Goal: Information Seeking & Learning: Understand process/instructions

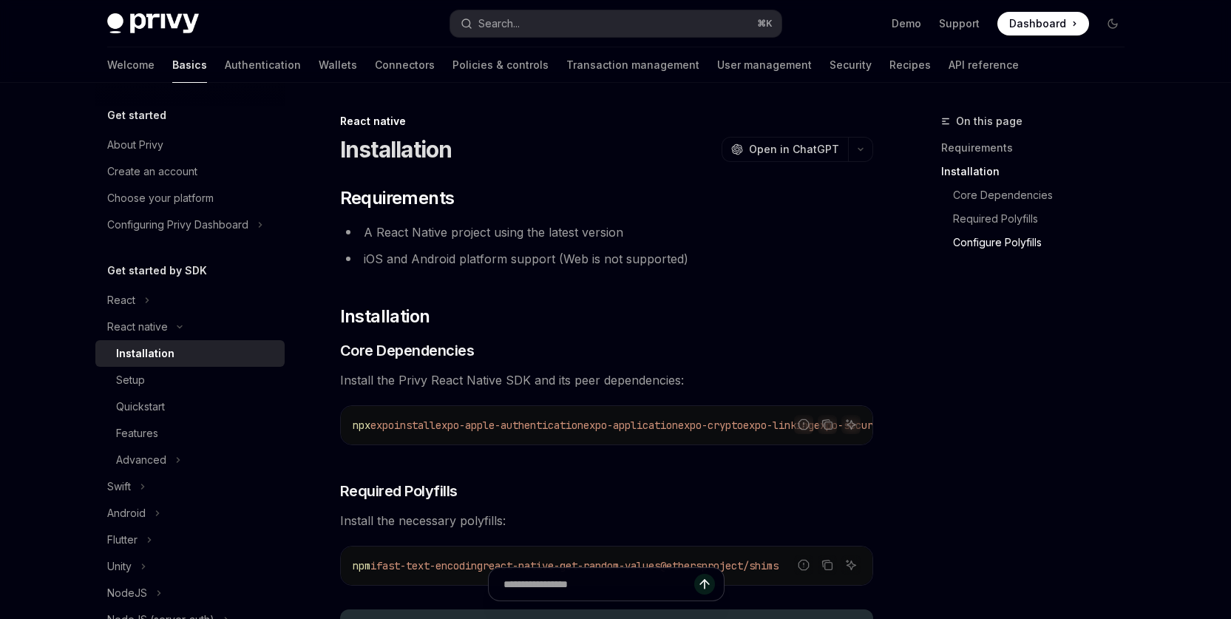
scroll to position [837, 0]
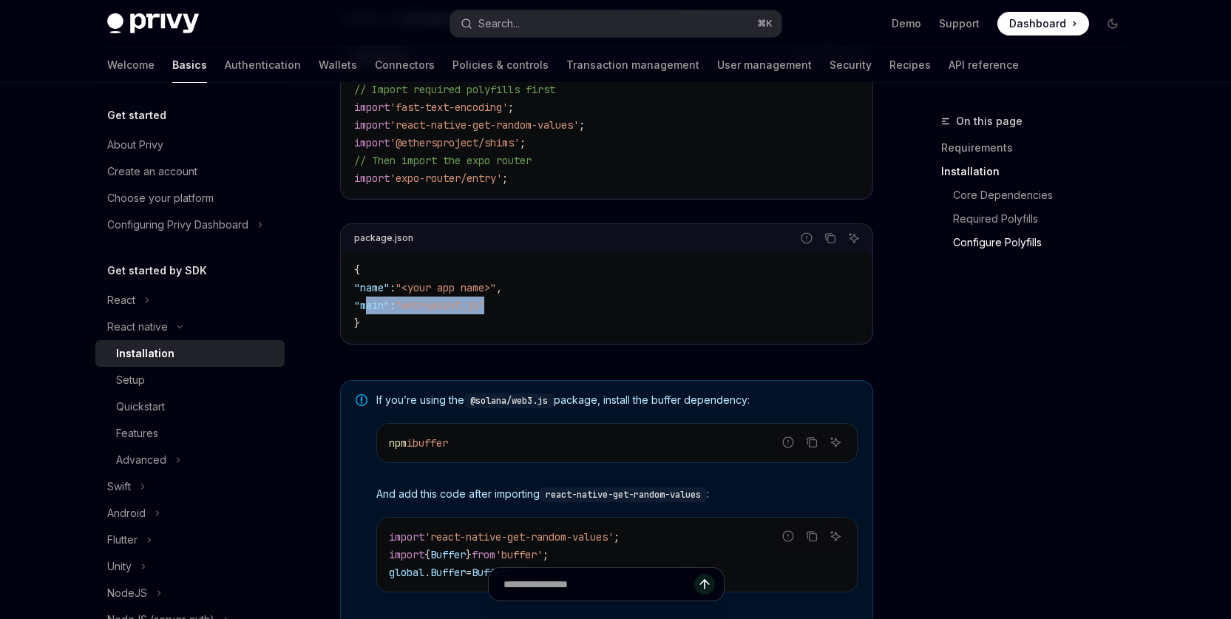
drag, startPoint x: 0, startPoint y: 0, endPoint x: 662, endPoint y: 305, distance: 728.3
click at [663, 305] on code "{ "name" : "<your app name>" , "main" : "entrypoint.js" }" at bounding box center [606, 296] width 505 height 71
click at [1096, 410] on div "On this page Requirements Installation Core Dependencies Required Polyfills Con…" at bounding box center [1023, 365] width 225 height 506
click at [1003, 377] on div "On this page Requirements Installation Core Dependencies Required Polyfills Con…" at bounding box center [1023, 365] width 225 height 506
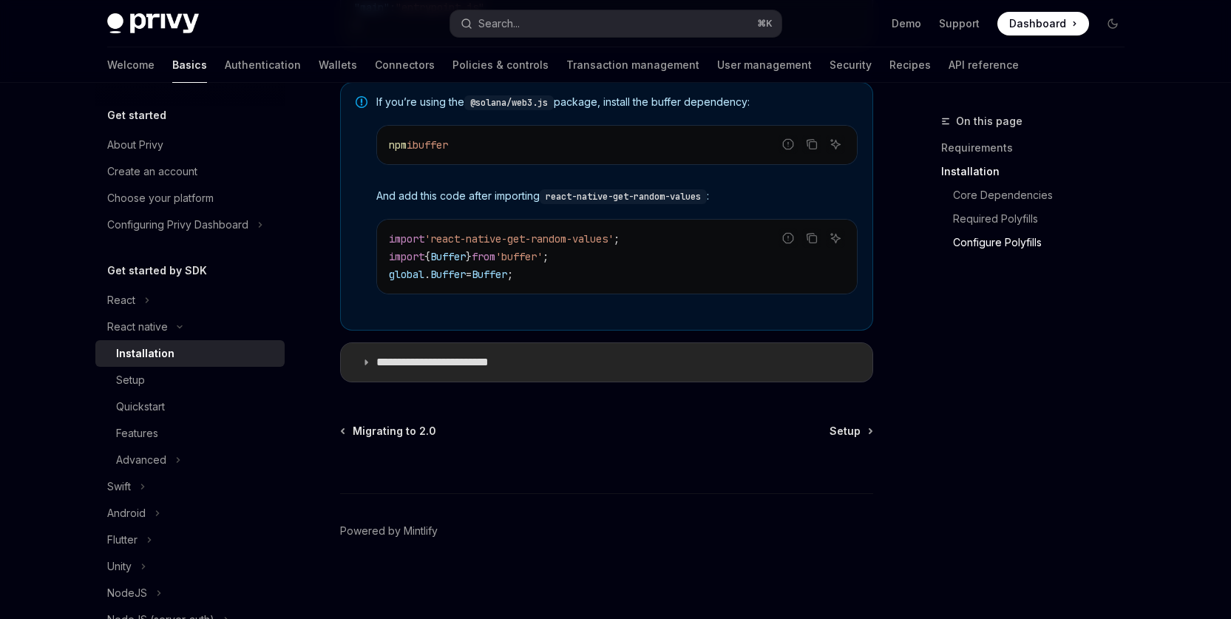
scroll to position [1142, 0]
click at [846, 428] on span "Setup" at bounding box center [844, 428] width 31 height 15
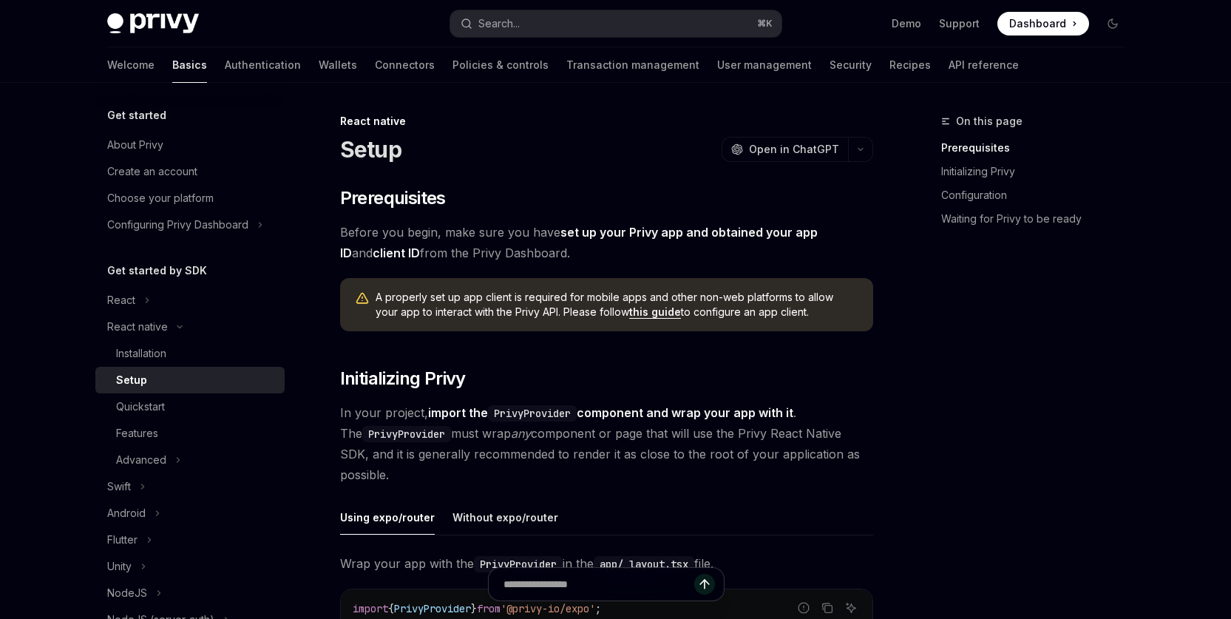
type textarea "*"
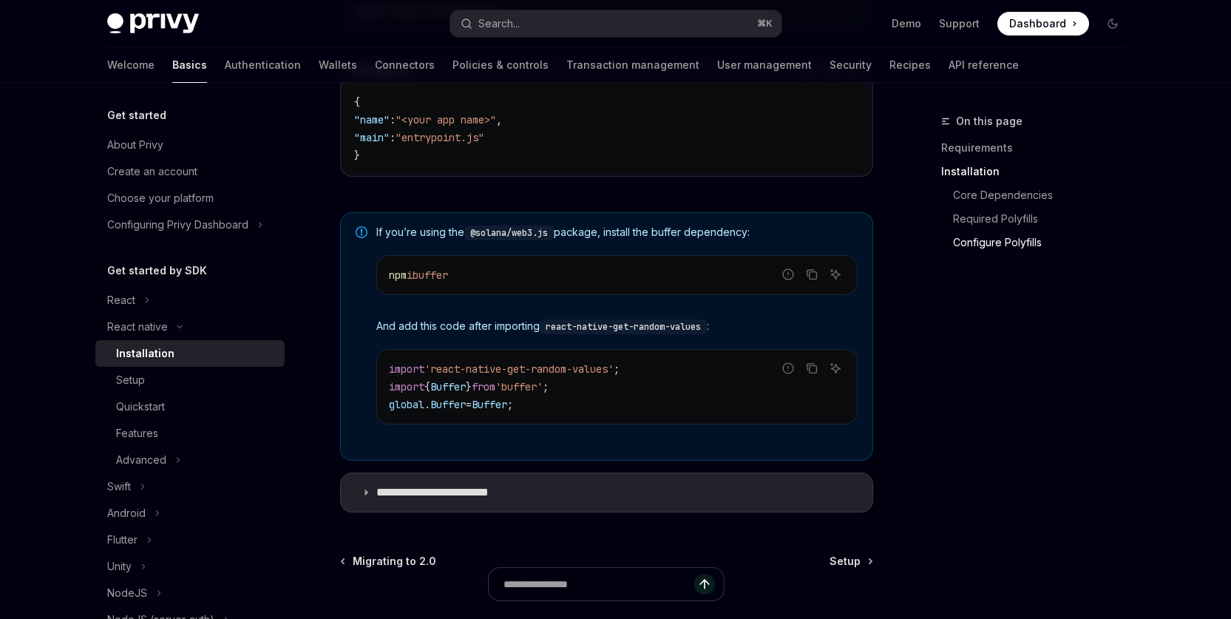
scroll to position [1142, 0]
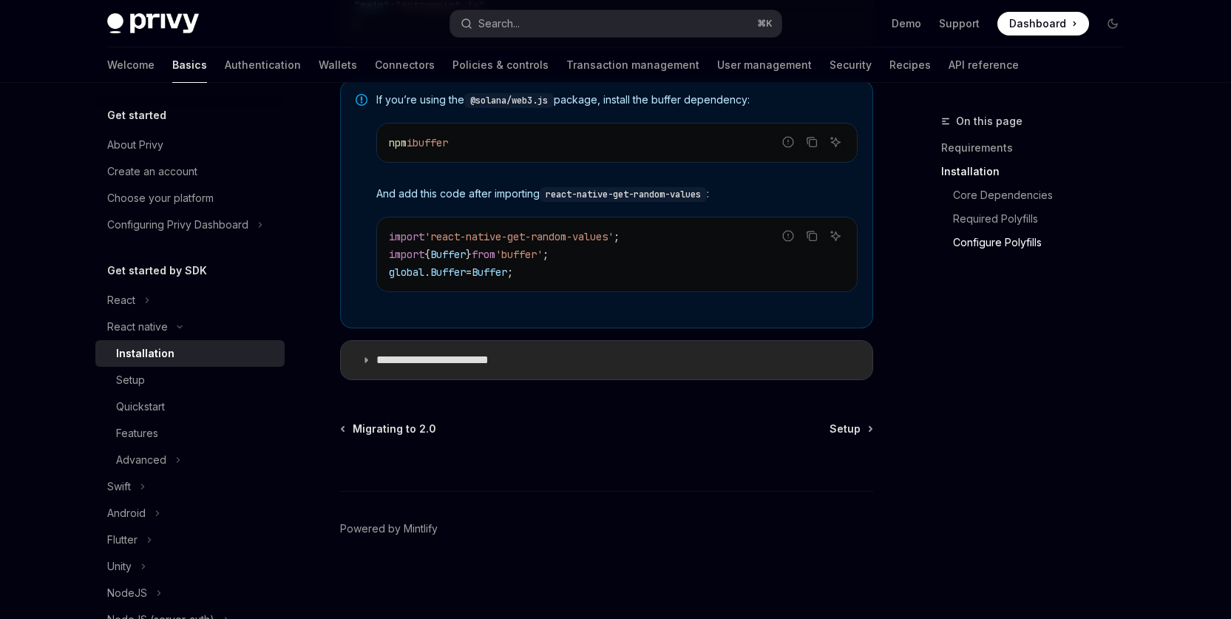
click at [469, 362] on p "**********" at bounding box center [447, 360] width 143 height 15
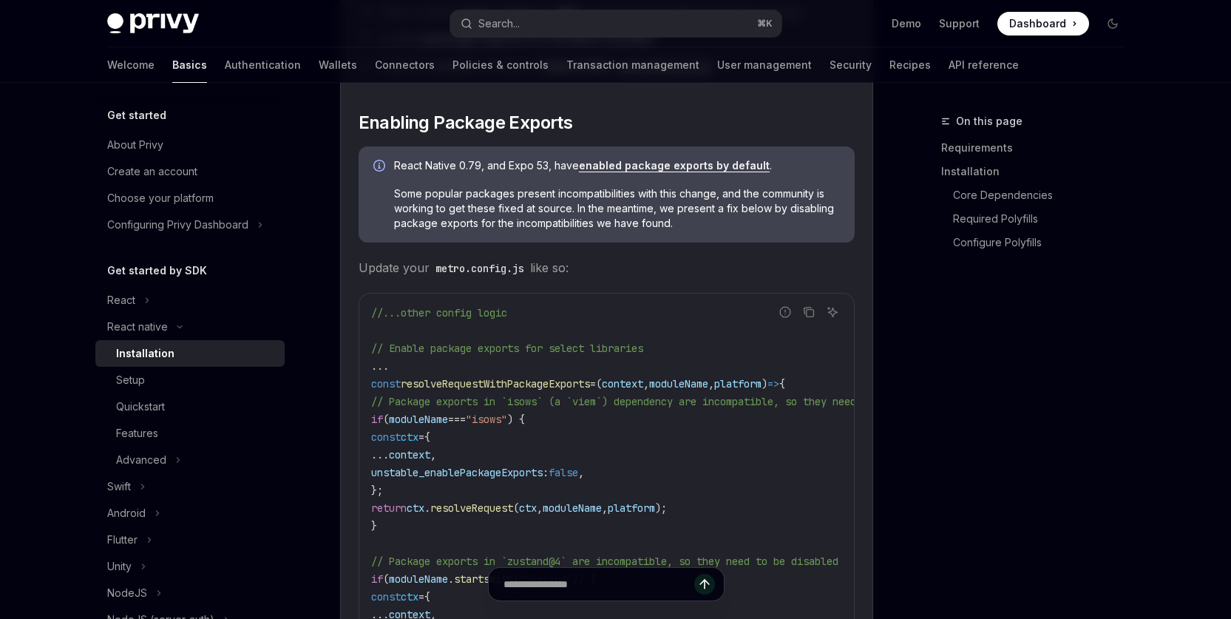
scroll to position [1624, 0]
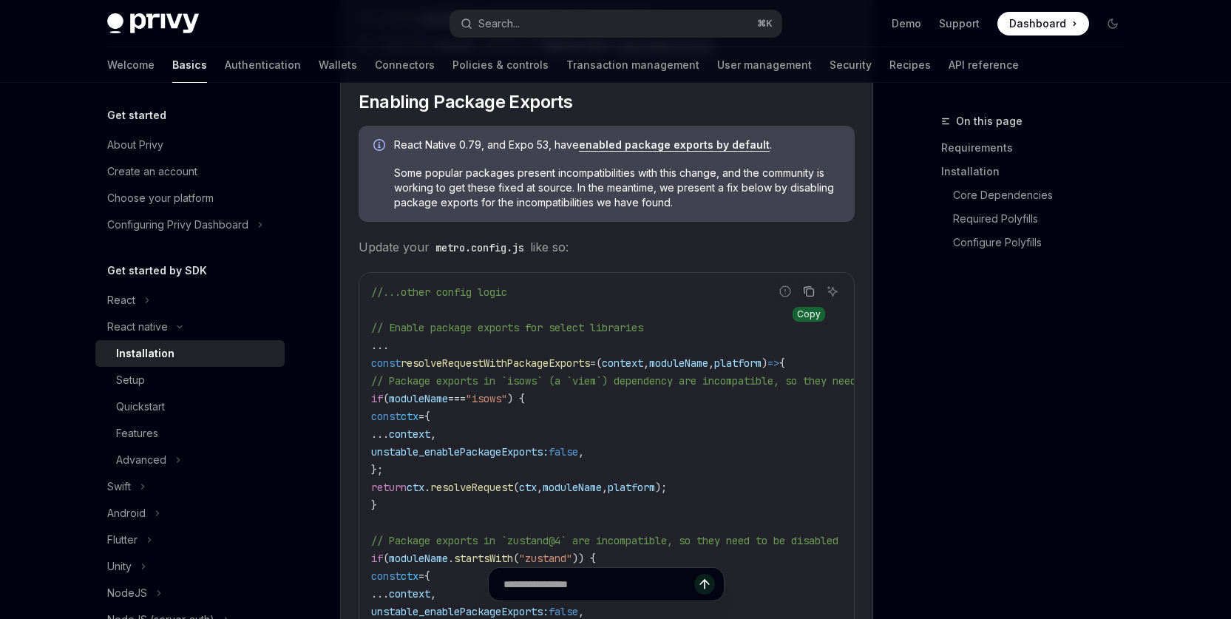
click at [809, 296] on icon "Copy the contents from the code block" at bounding box center [809, 291] width 12 height 12
click at [809, 297] on icon "Copy the contents from the code block" at bounding box center [809, 291] width 12 height 12
click at [808, 295] on icon "Copy the contents from the code block" at bounding box center [809, 291] width 12 height 8
click at [1023, 432] on div "On this page Requirements Installation Core Dependencies Required Polyfills Con…" at bounding box center [1023, 365] width 225 height 506
click at [811, 296] on icon "Copy the contents from the code block" at bounding box center [809, 291] width 12 height 12
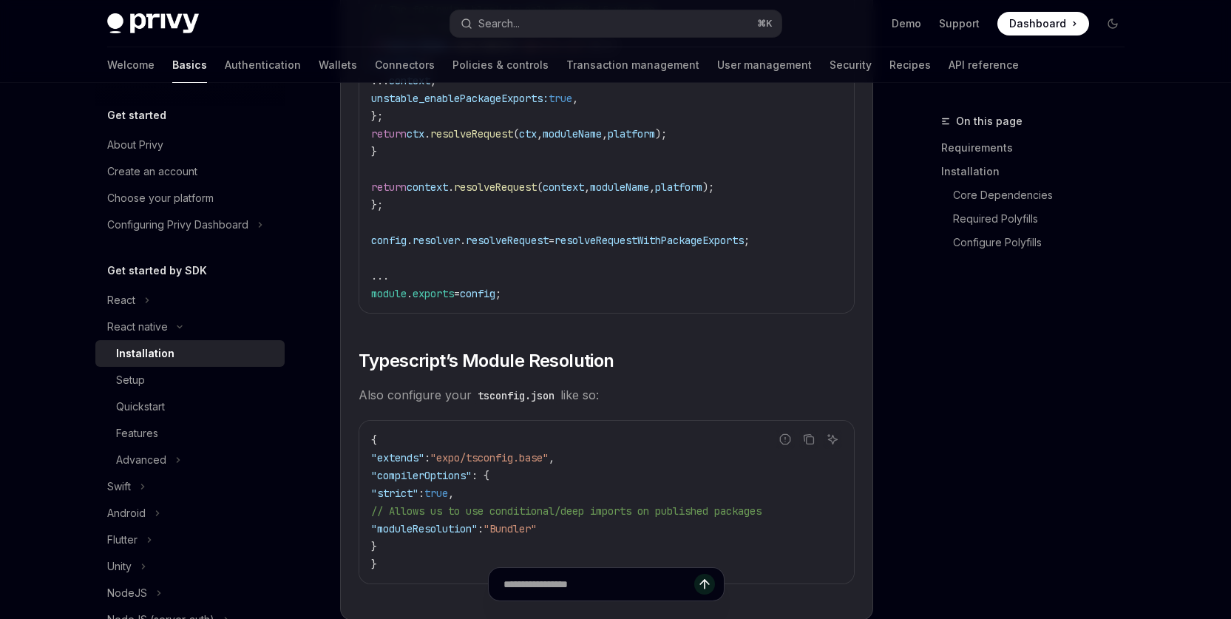
scroll to position [2725, 0]
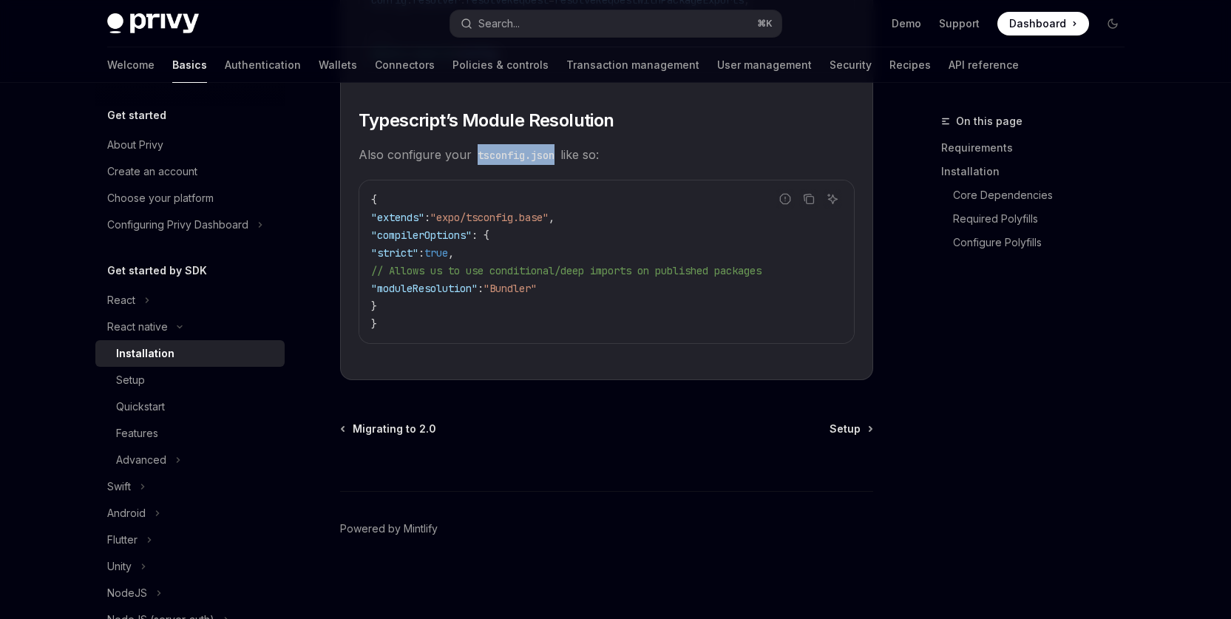
drag, startPoint x: 557, startPoint y: 153, endPoint x: 479, endPoint y: 155, distance: 78.4
click at [477, 155] on code "tsconfig.json" at bounding box center [516, 155] width 89 height 16
copy code "tsconfig.json"
click at [133, 350] on div "Installation" at bounding box center [145, 353] width 58 height 18
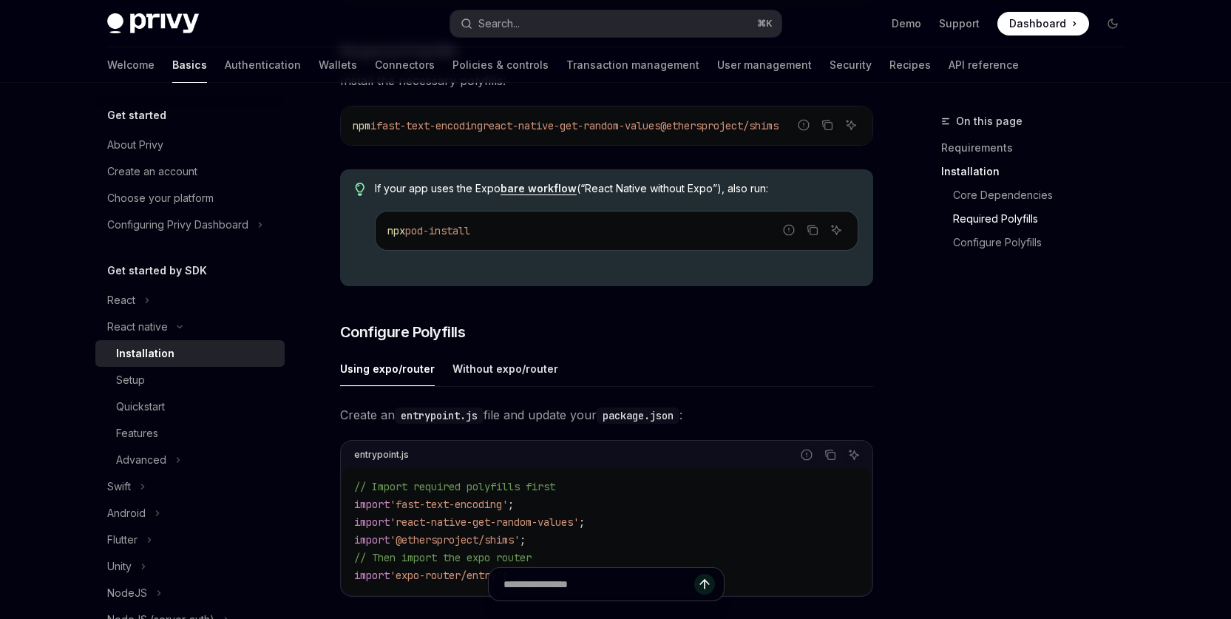
scroll to position [508, 0]
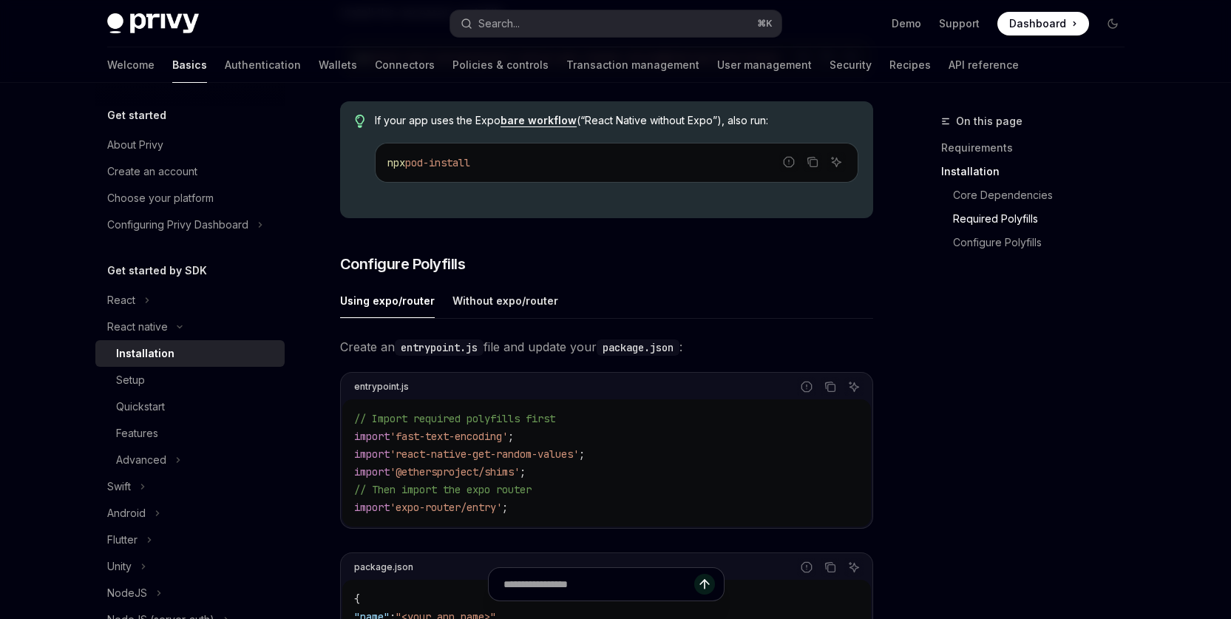
click at [138, 359] on div "Installation" at bounding box center [145, 353] width 58 height 18
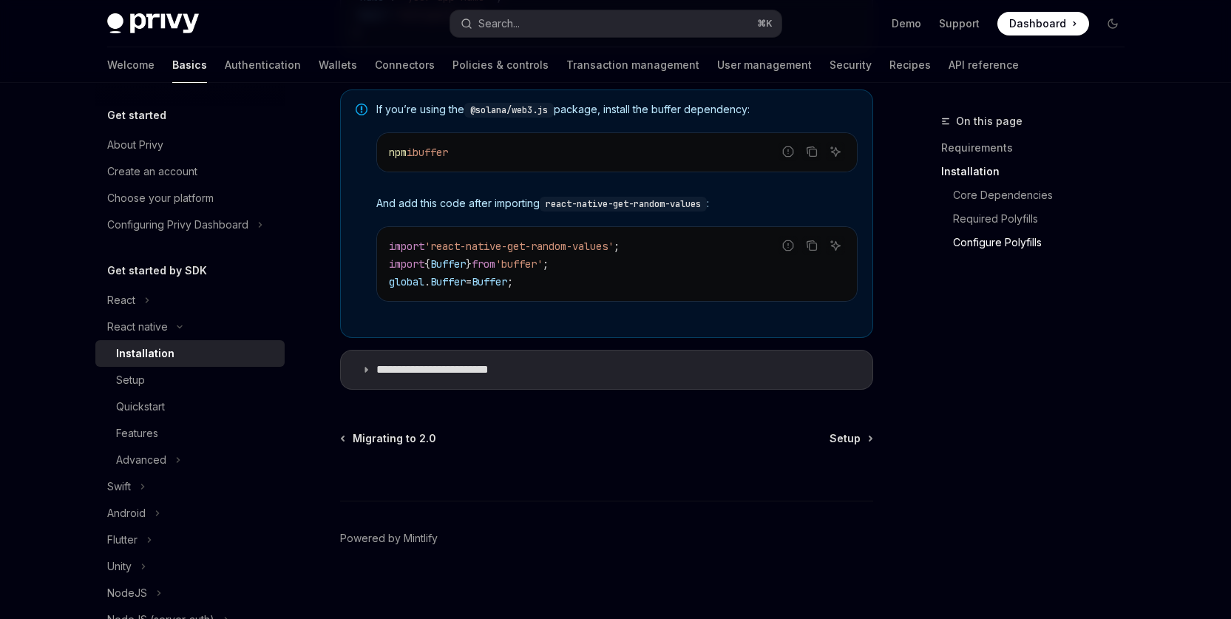
scroll to position [1142, 0]
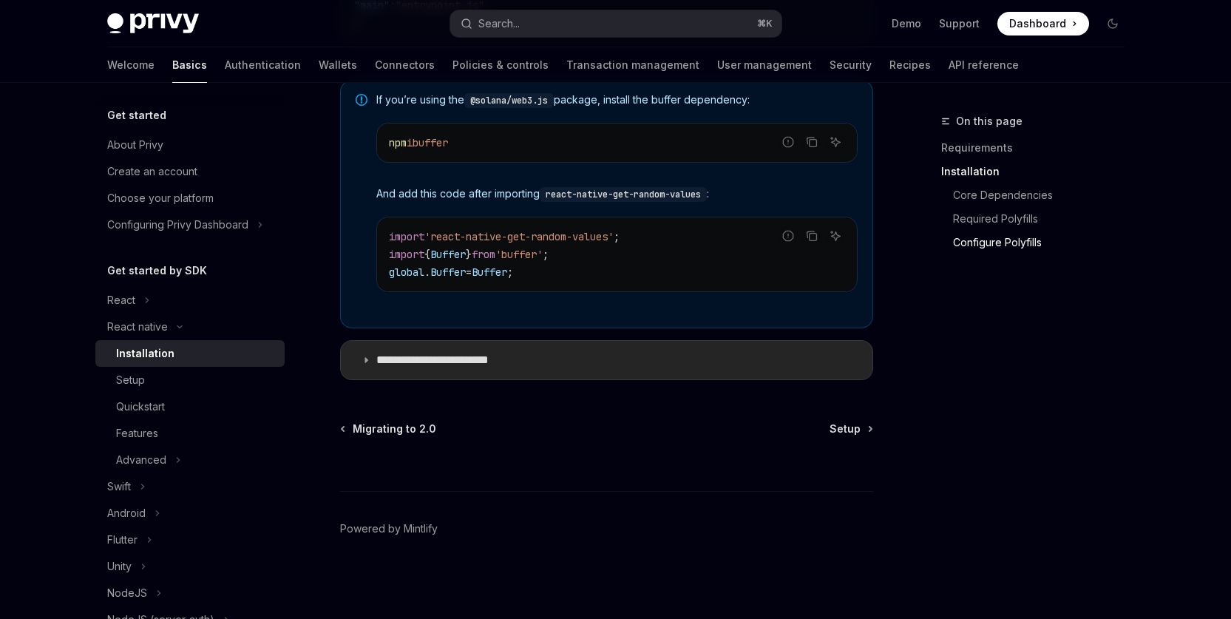
click at [500, 372] on summary "**********" at bounding box center [606, 360] width 531 height 38
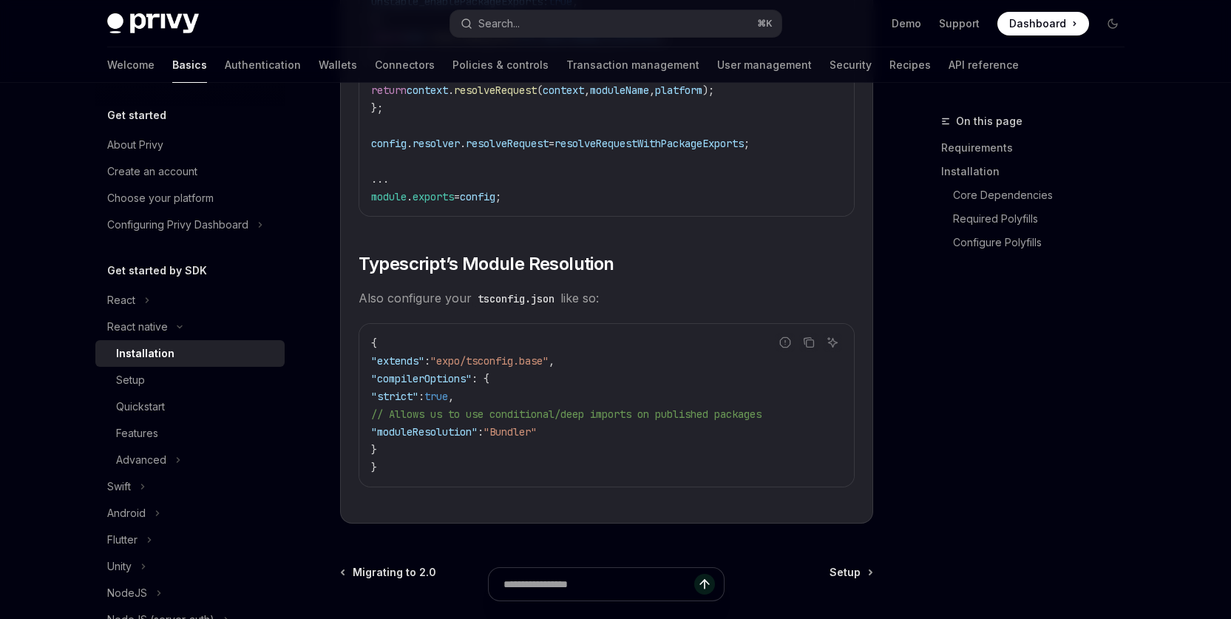
scroll to position [2608, 0]
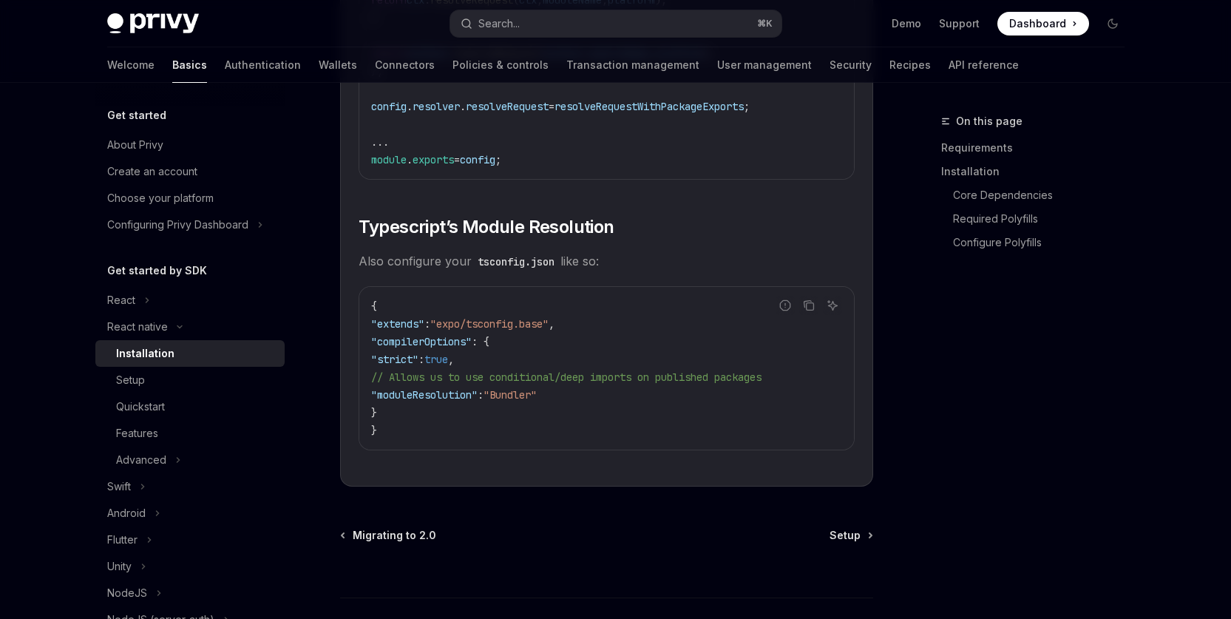
drag, startPoint x: 402, startPoint y: 367, endPoint x: 516, endPoint y: 370, distance: 113.9
click at [516, 370] on code "{ "extends" : "expo/tsconfig.base" , "compilerOptions" : { "strict" : true , //…" at bounding box center [606, 368] width 471 height 142
copy span ""strict" : true ,"
drag, startPoint x: 582, startPoint y: 457, endPoint x: 524, endPoint y: 441, distance: 59.9
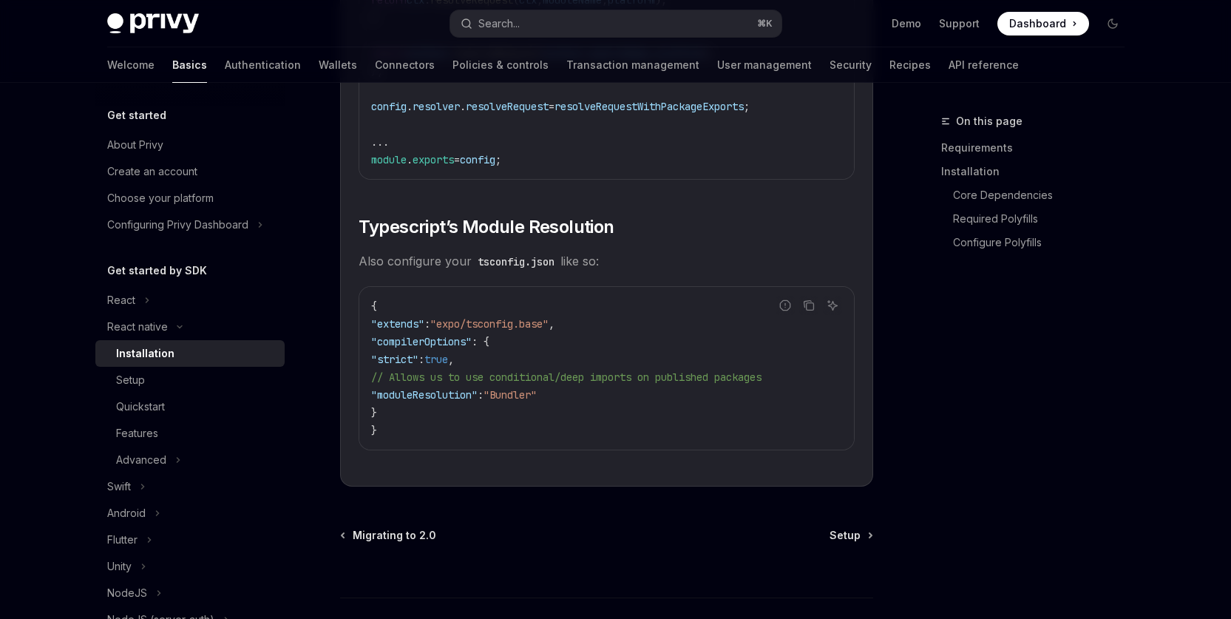
click at [579, 449] on div "{ "extends" : "expo/tsconfig.base" , "compilerOptions" : { "strict" : true , //…" at bounding box center [606, 368] width 495 height 163
drag, startPoint x: 394, startPoint y: 403, endPoint x: 588, endPoint y: 410, distance: 193.8
click at [588, 410] on code "{ "extends" : "expo/tsconfig.base" , "compilerOptions" : { "strict" : true , //…" at bounding box center [606, 368] width 471 height 142
copy span ""moduleResolution" : "Bundler""
drag, startPoint x: 1017, startPoint y: 337, endPoint x: 1025, endPoint y: 358, distance: 22.2
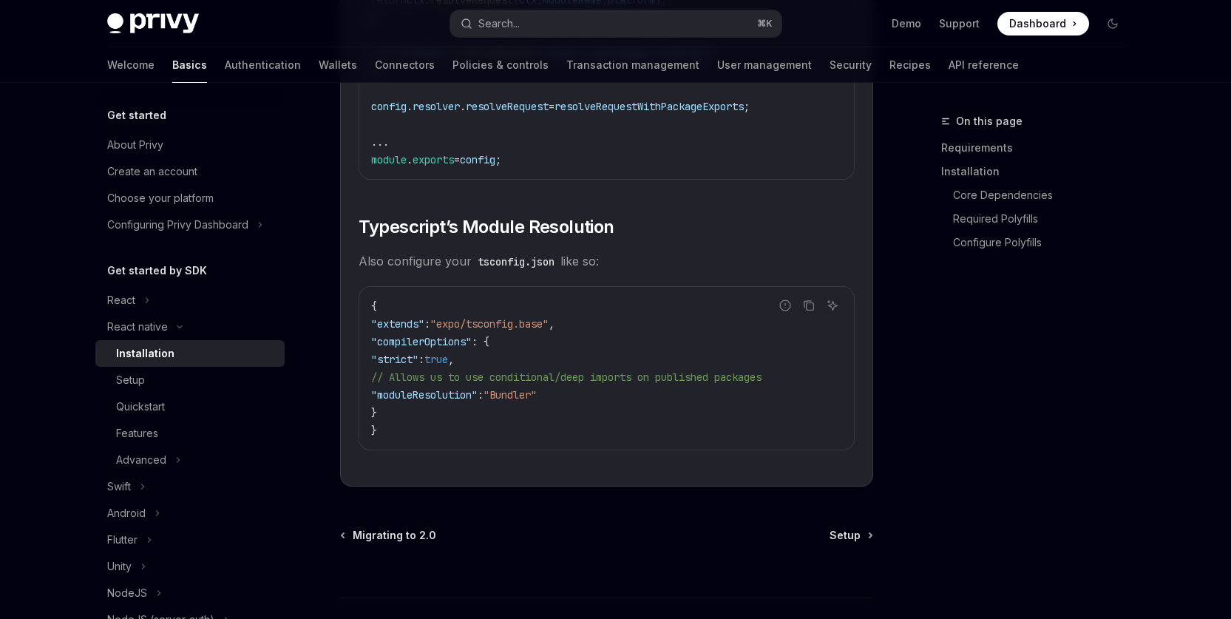
click at [1017, 338] on div "On this page Requirements Installation Core Dependencies Required Polyfills Con…" at bounding box center [1023, 365] width 225 height 506
click at [840, 553] on div at bounding box center [606, 570] width 533 height 55
click at [849, 543] on span "Setup" at bounding box center [844, 535] width 31 height 15
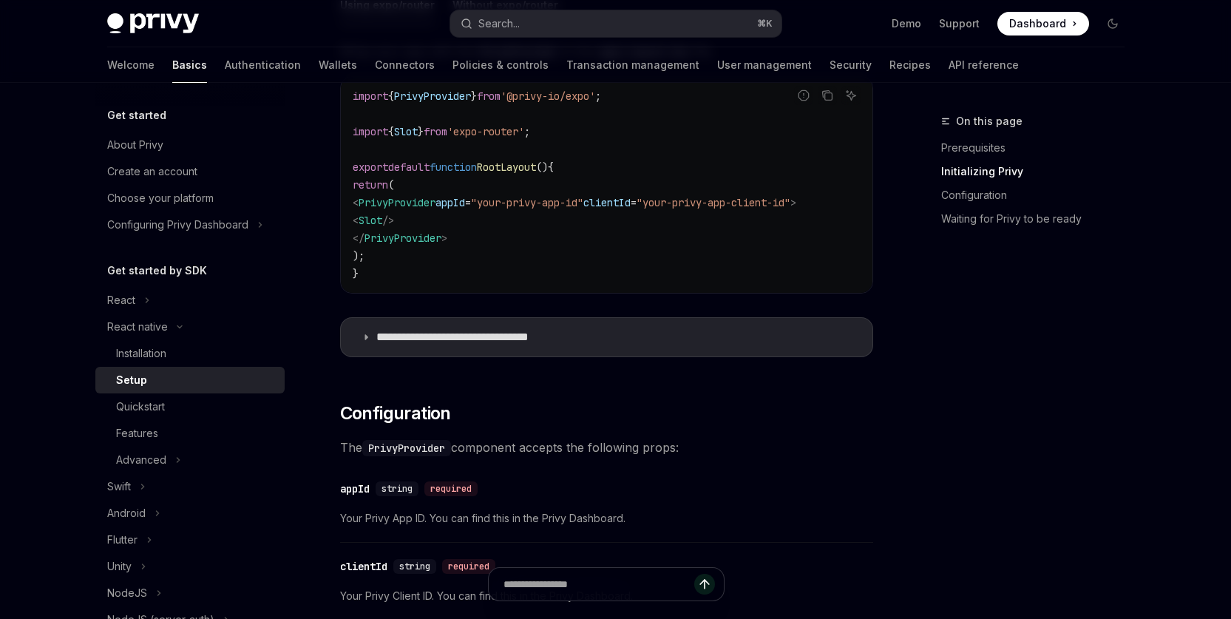
scroll to position [211, 0]
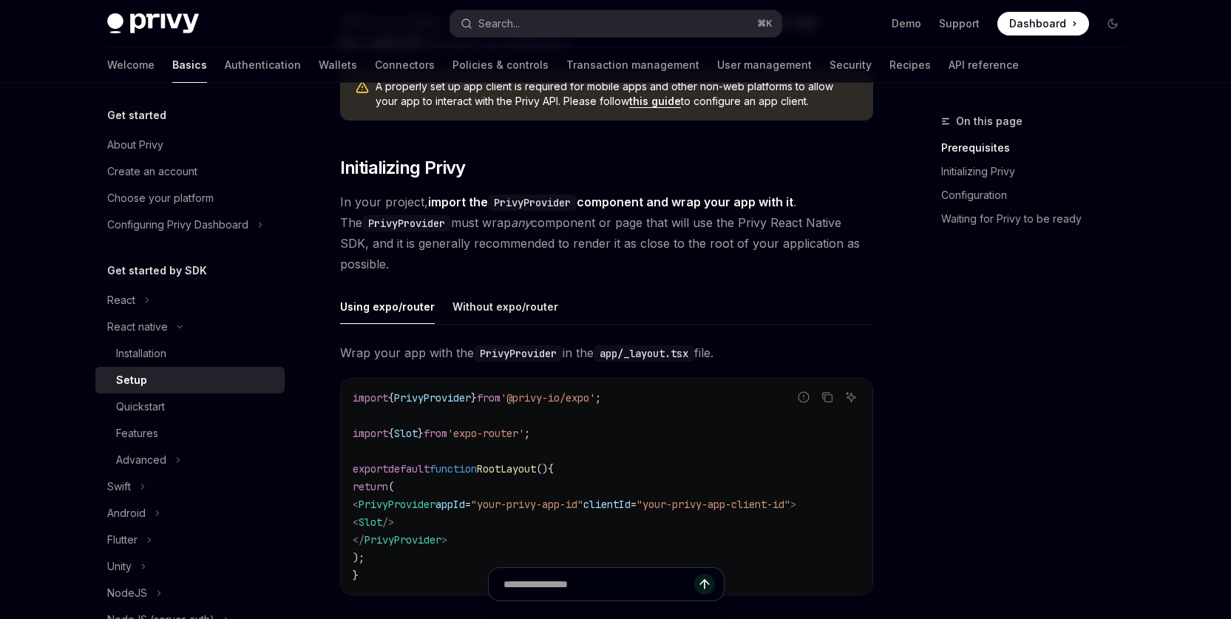
click at [380, 304] on div "Using expo/router" at bounding box center [387, 306] width 95 height 35
click at [710, 447] on code "import { PrivyProvider } from '@privy-io/expo' ; import { Slot } from 'expo-rou…" at bounding box center [607, 486] width 508 height 195
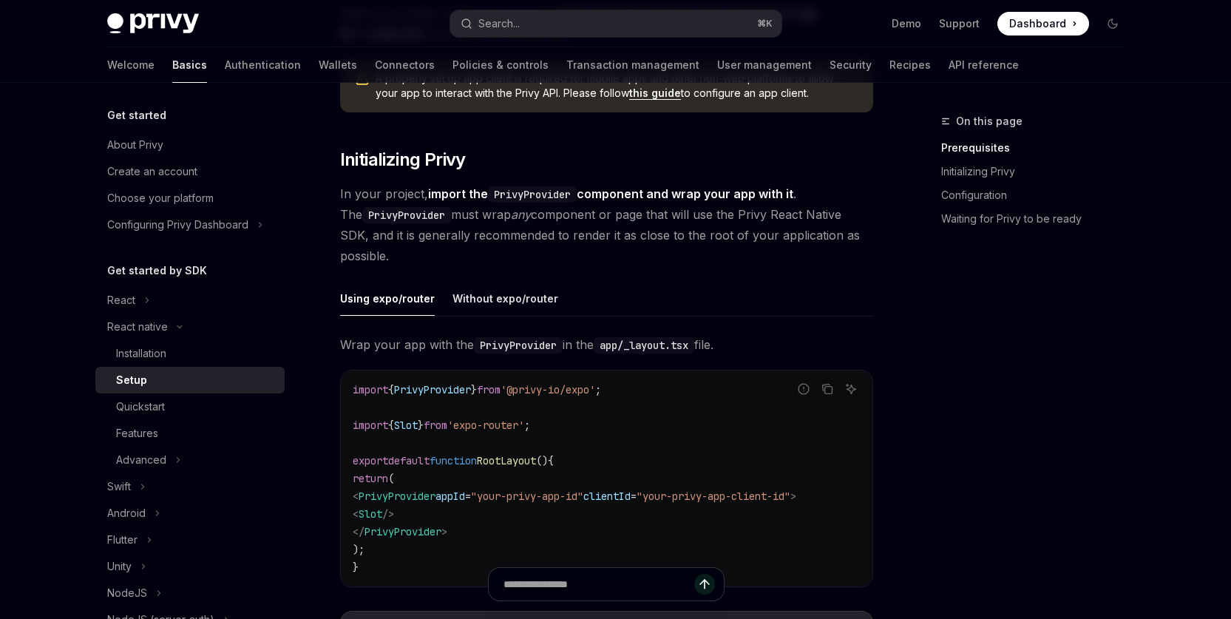
scroll to position [226, 0]
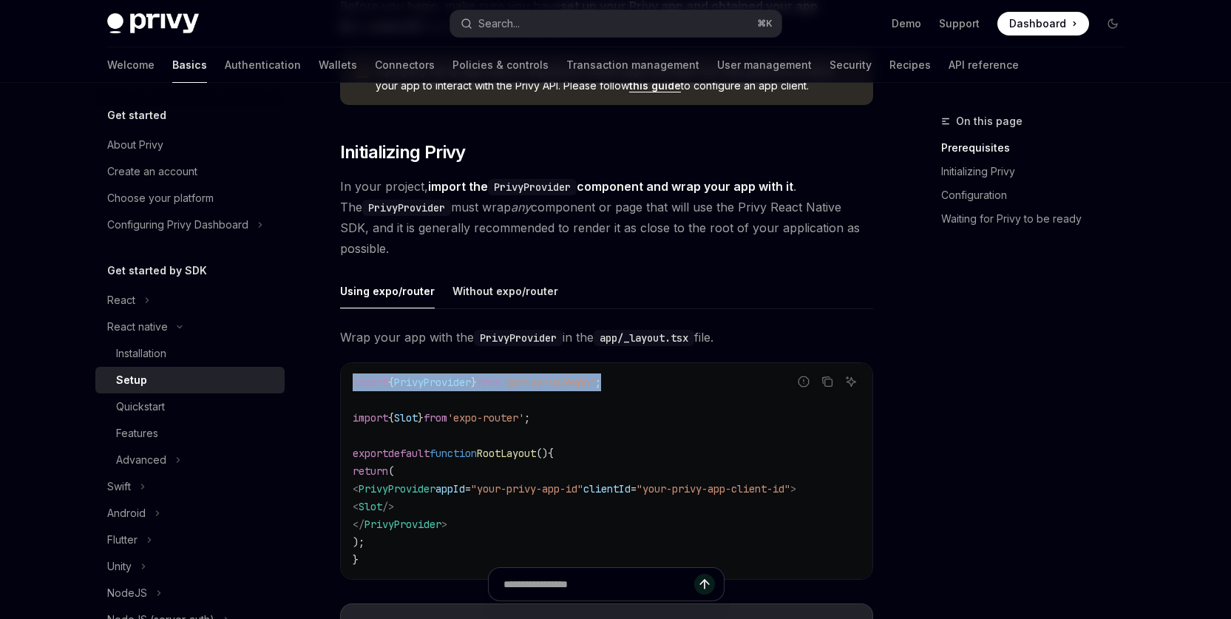
drag, startPoint x: 651, startPoint y: 381, endPoint x: 346, endPoint y: 373, distance: 305.4
click at [346, 373] on div "import { PrivyProvider } from '@privy-io/expo' ; import { Slot } from 'expo-rou…" at bounding box center [606, 471] width 531 height 216
copy span "import { PrivyProvider } from '@privy-io/expo' ;"
click at [631, 489] on span "clientId" at bounding box center [606, 488] width 47 height 13
drag, startPoint x: 602, startPoint y: 502, endPoint x: 855, endPoint y: 511, distance: 253.0
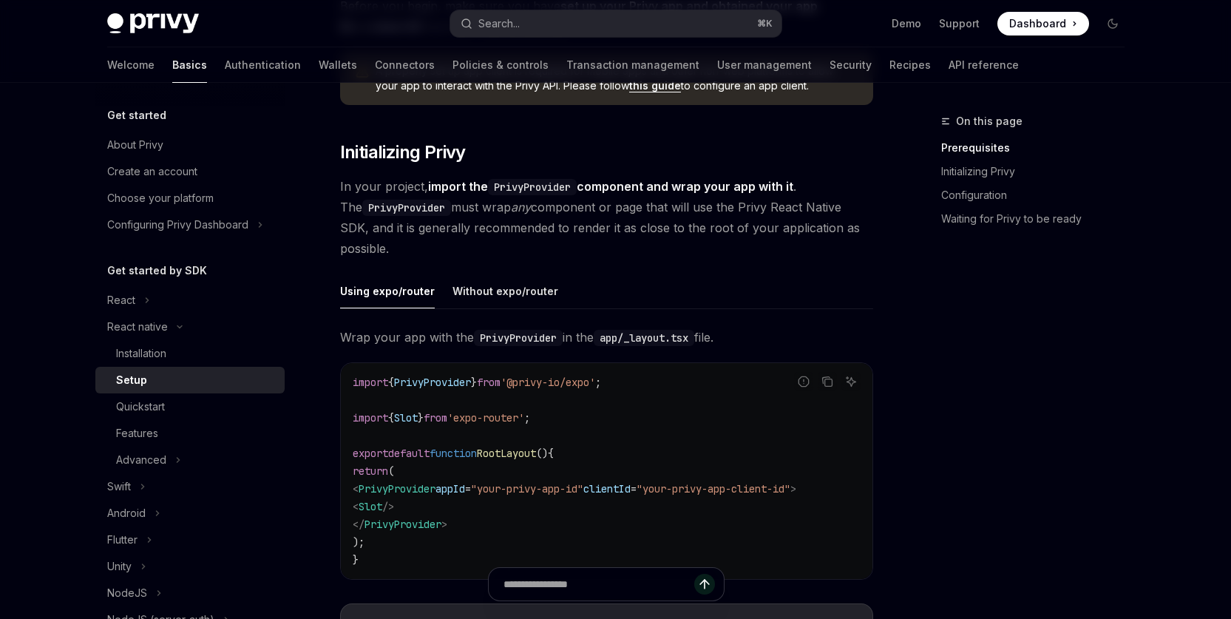
click at [855, 511] on code "import { PrivyProvider } from '@privy-io/expo' ; import { Slot } from 'expo-rou…" at bounding box center [607, 470] width 508 height 195
click at [621, 522] on code "import { PrivyProvider } from '@privy-io/expo' ; import { Slot } from 'expo-rou…" at bounding box center [607, 470] width 508 height 195
drag, startPoint x: 376, startPoint y: 489, endPoint x: 846, endPoint y: 489, distance: 470.1
click at [846, 489] on code "import { PrivyProvider } from '@privy-io/expo' ; import { Slot } from 'expo-rou…" at bounding box center [607, 470] width 508 height 195
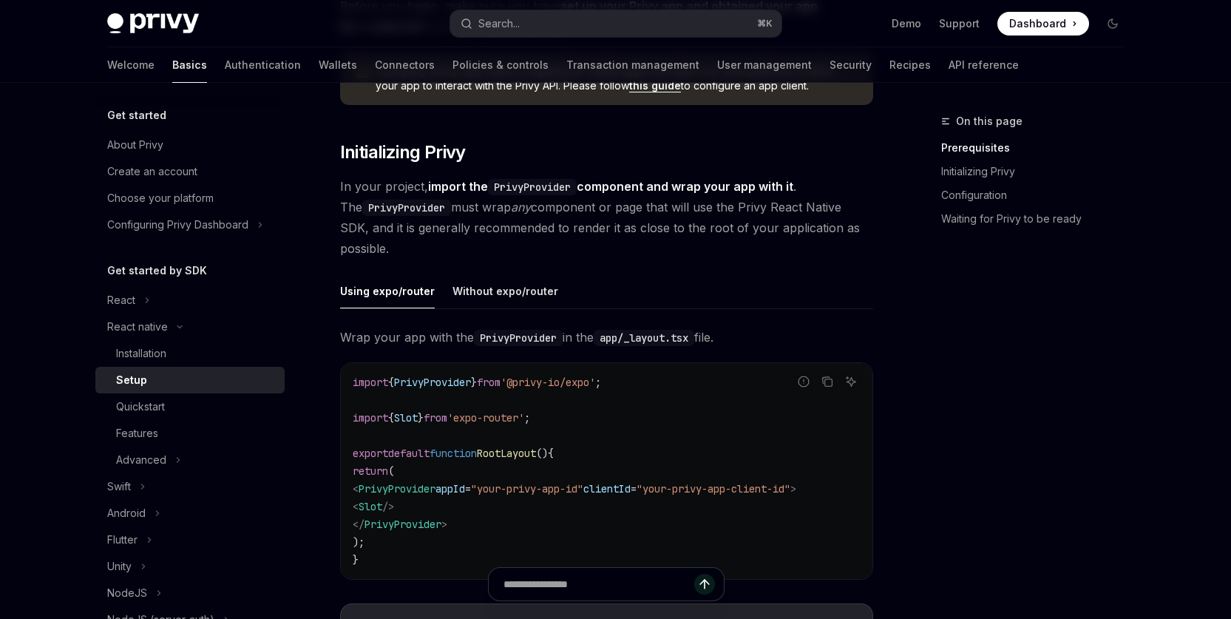
copy span "< PrivyProvider appId = "your-privy-app-id" clientId = "your-privy-app-client-i…"
click at [1050, 470] on div "On this page Prerequisites Initializing Privy Configuration Waiting for Privy t…" at bounding box center [1023, 365] width 225 height 506
click at [631, 484] on span "clientId" at bounding box center [606, 488] width 47 height 13
copy span "clientId"
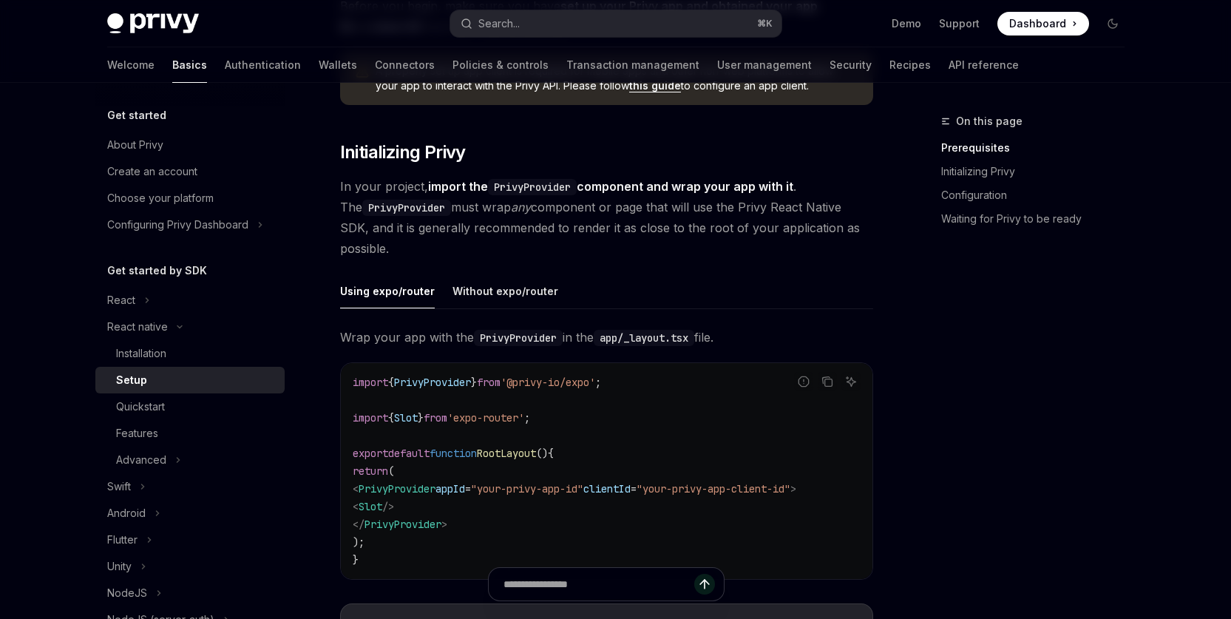
click at [1053, 475] on div "On this page Prerequisites Initializing Privy Configuration Waiting for Privy t…" at bounding box center [1023, 365] width 225 height 506
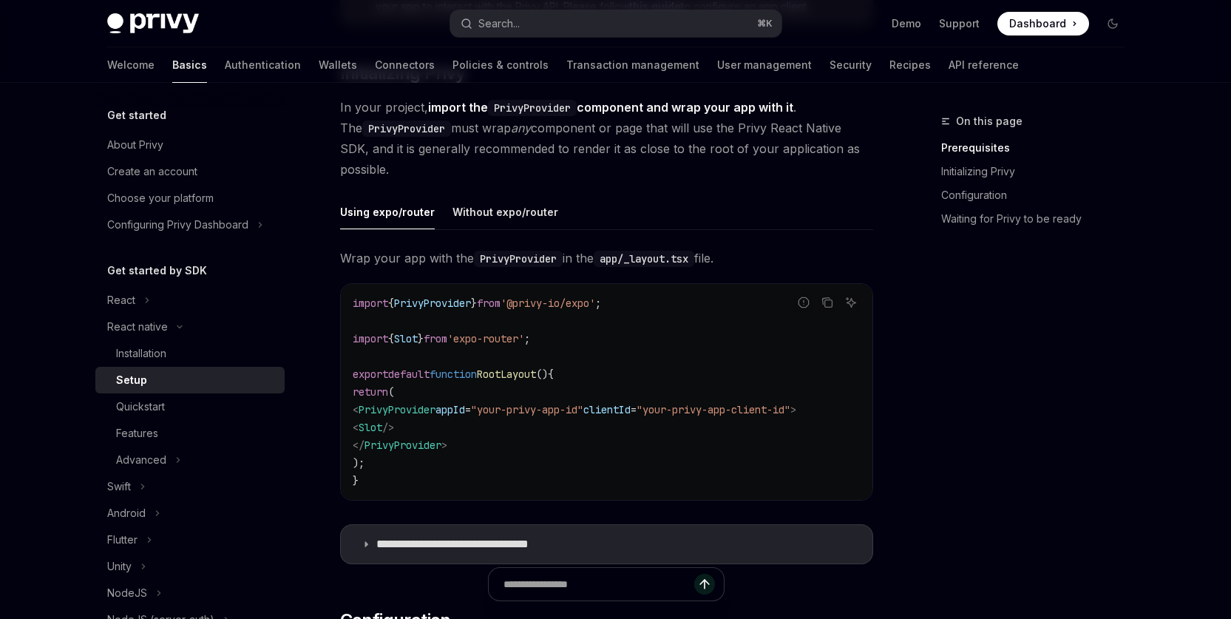
scroll to position [309, 0]
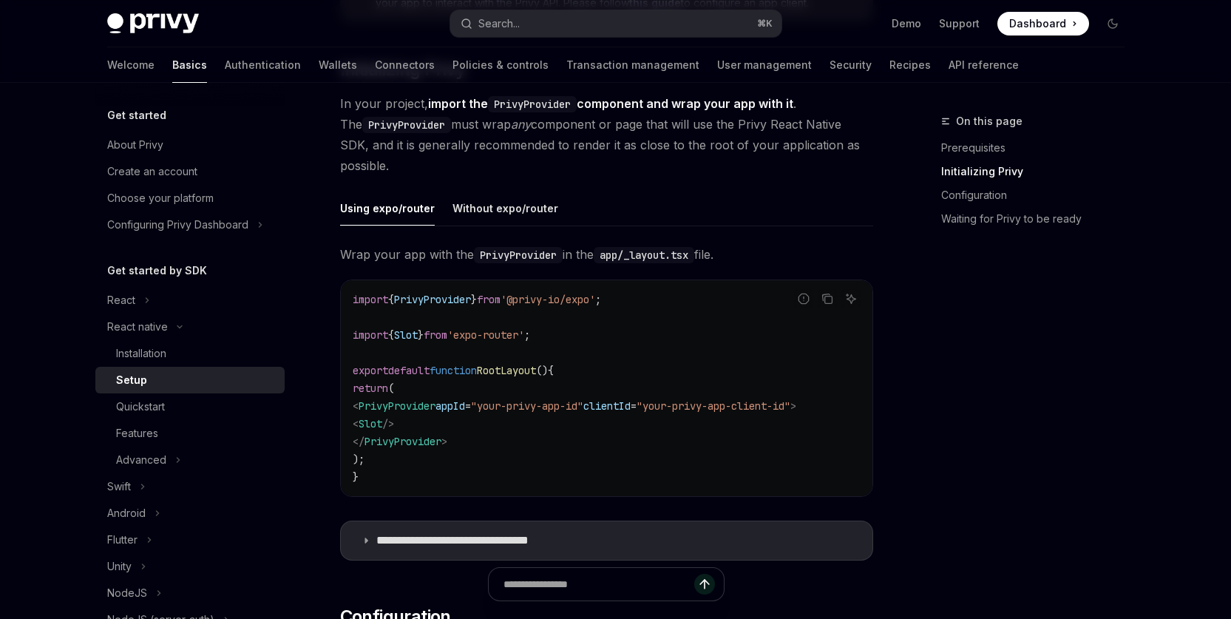
click at [1090, 450] on div "On this page Prerequisites Initializing Privy Configuration Waiting for Privy t…" at bounding box center [1023, 365] width 225 height 506
click at [631, 402] on span "clientId" at bounding box center [606, 405] width 47 height 13
copy span "clientId"
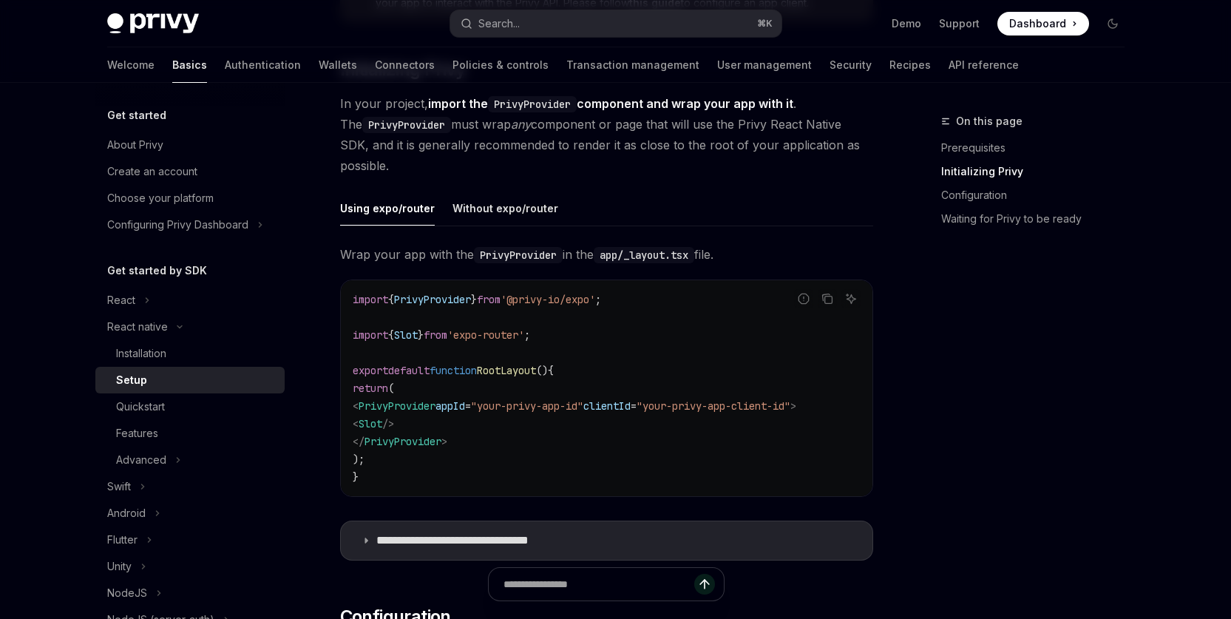
click at [1031, 497] on div "On this page Prerequisites Initializing Privy Configuration Waiting for Privy t…" at bounding box center [1023, 365] width 225 height 506
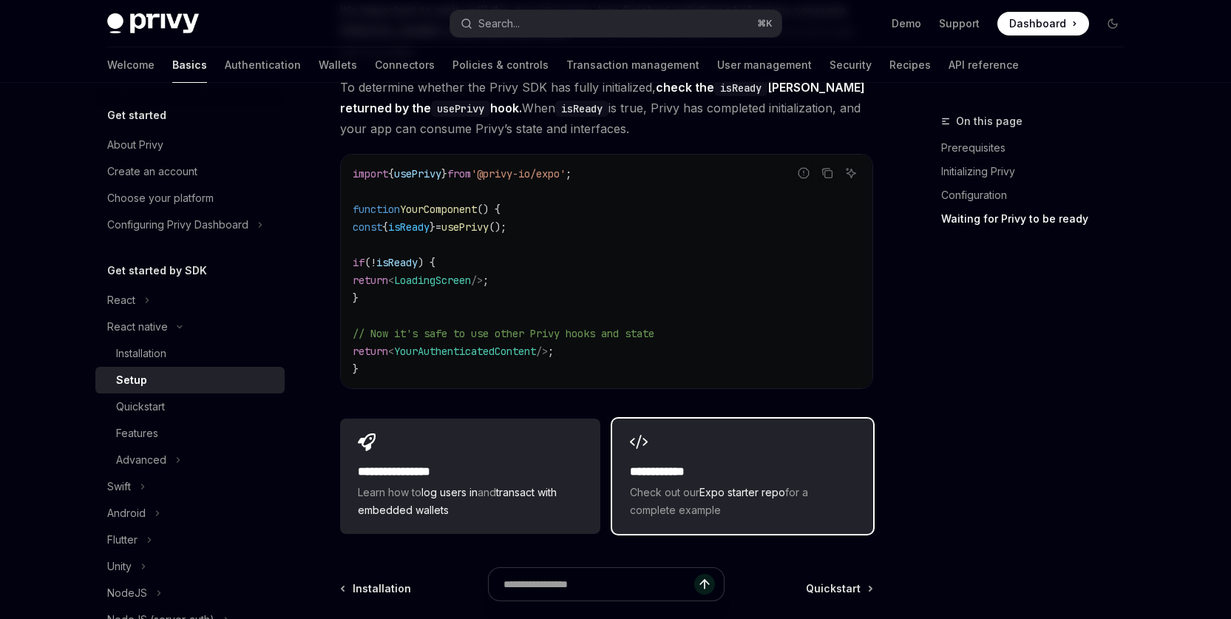
scroll to position [1283, 0]
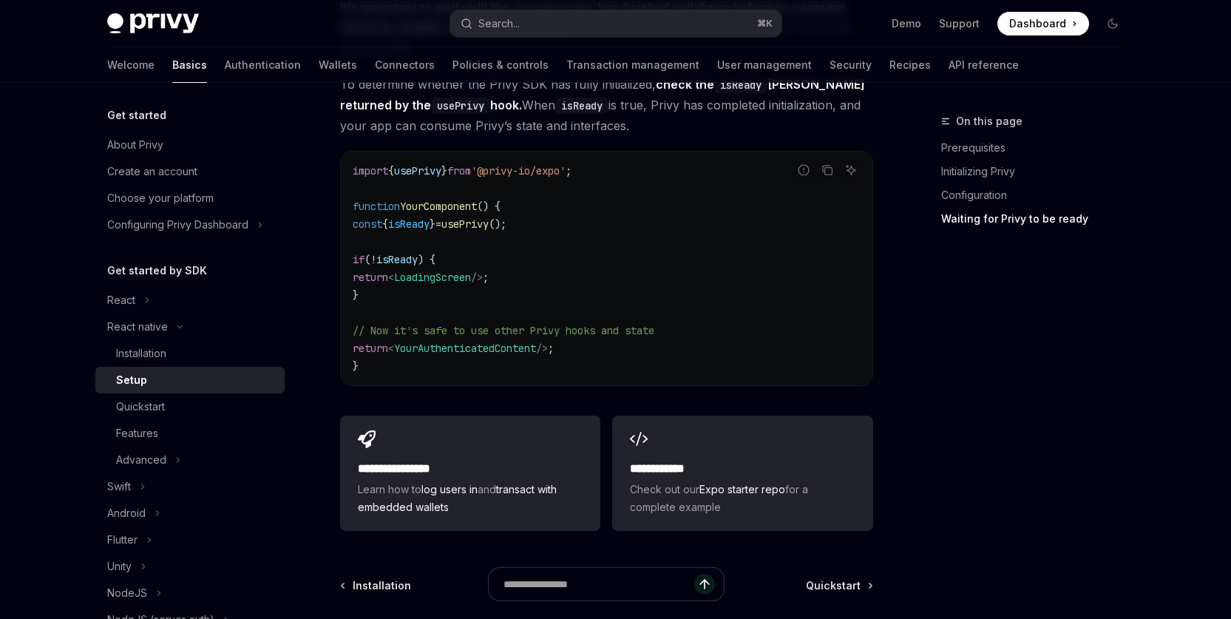
drag, startPoint x: 135, startPoint y: 351, endPoint x: 253, endPoint y: 367, distance: 119.4
click at [135, 352] on div "Installation" at bounding box center [141, 353] width 50 height 18
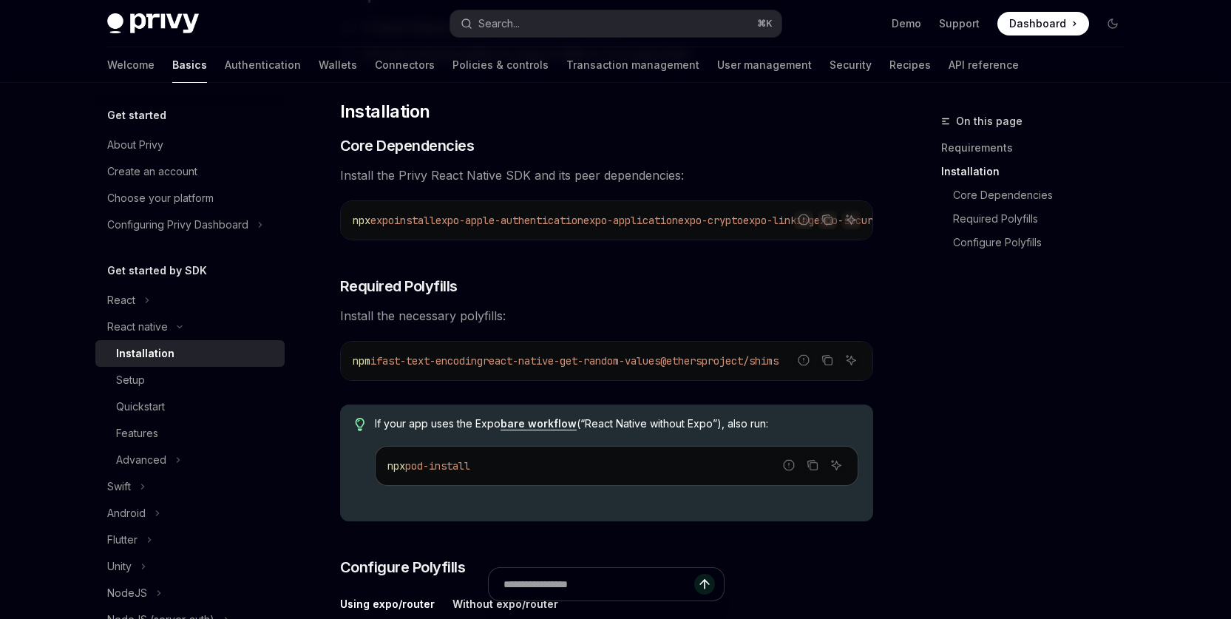
scroll to position [268, 0]
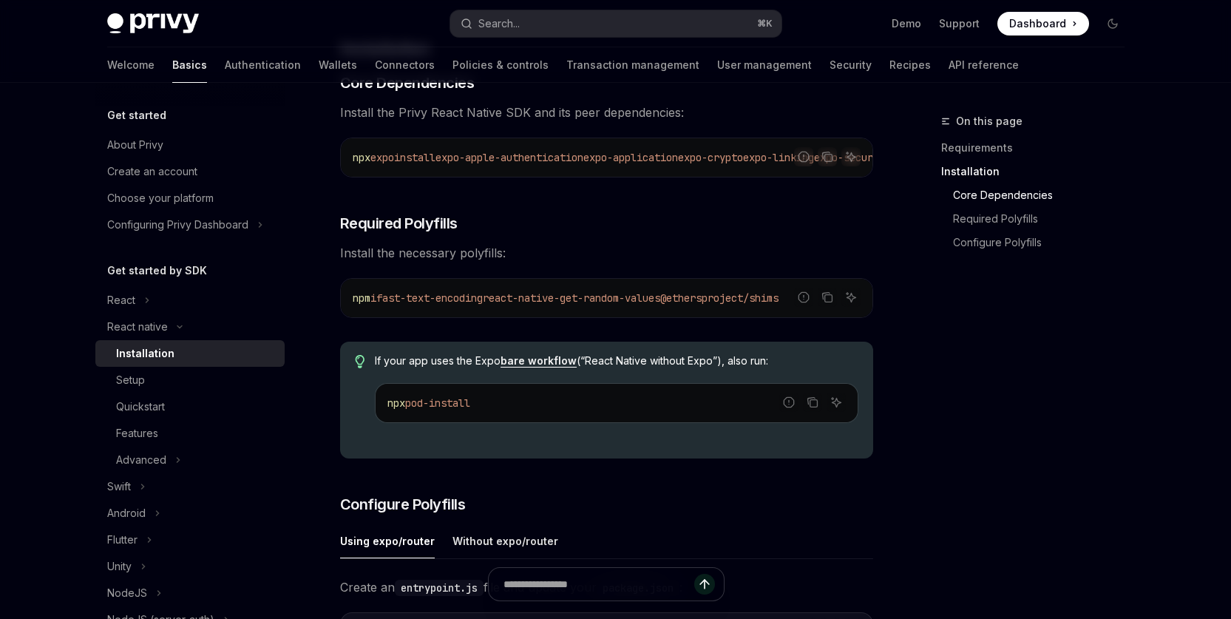
click at [996, 388] on div "On this page Requirements Installation Core Dependencies Required Polyfills Con…" at bounding box center [1023, 365] width 225 height 506
drag, startPoint x: 502, startPoint y: 305, endPoint x: 391, endPoint y: 305, distance: 110.9
click at [391, 305] on span "npm i fast-text-encoding react-native-get-random-values @ethersproject/shims" at bounding box center [566, 297] width 426 height 13
copy span "fast-text-encoding"
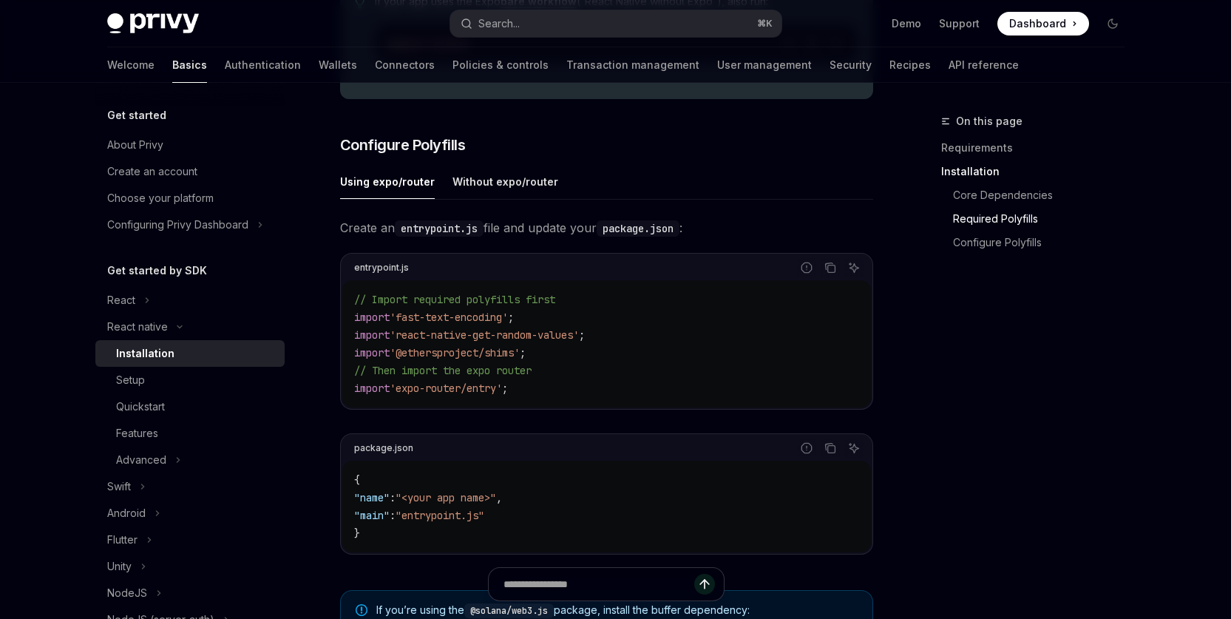
scroll to position [680, 0]
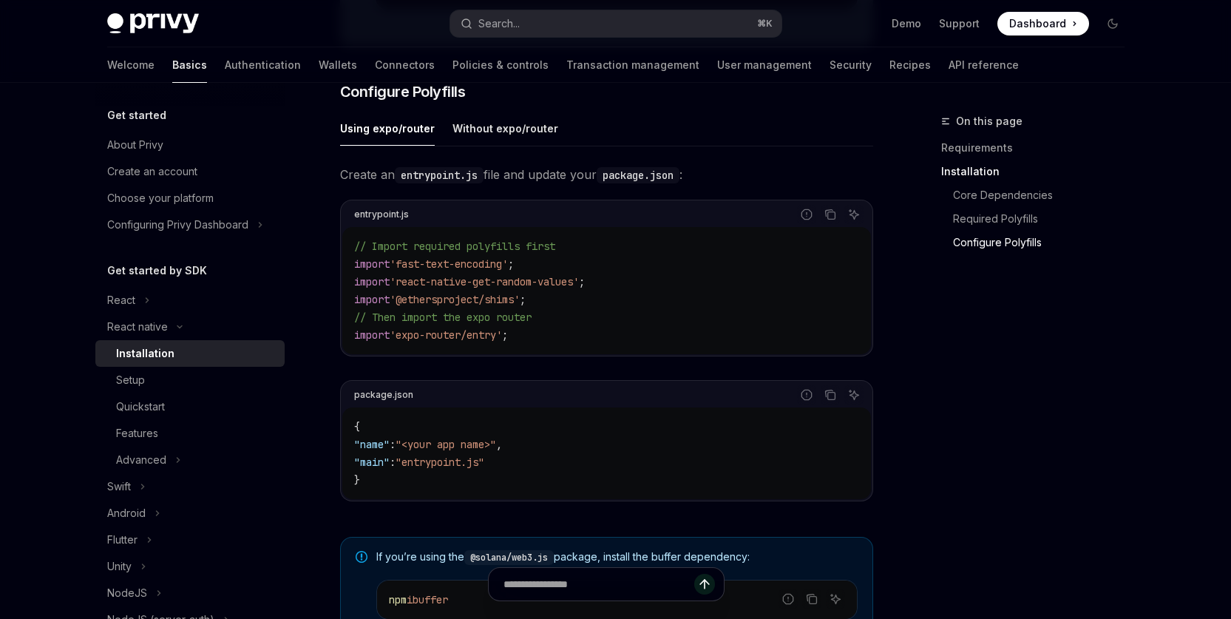
click at [645, 349] on div "// Import required polyfills first import 'fast-text-encoding' ; import 'react-…" at bounding box center [606, 290] width 529 height 127
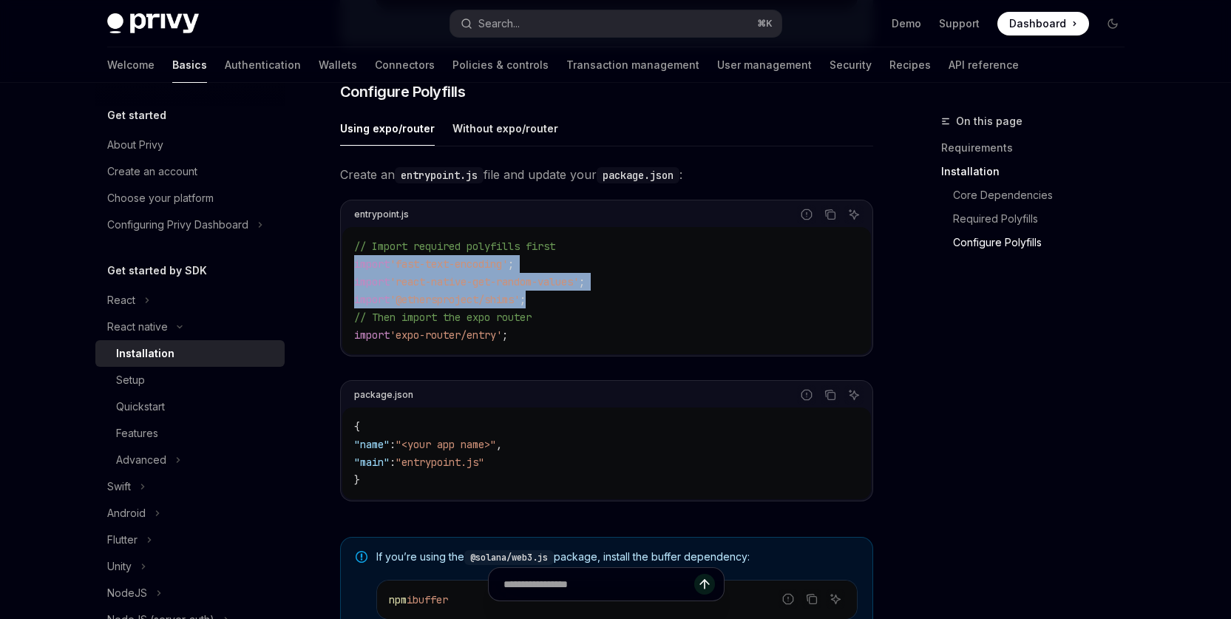
drag, startPoint x: 527, startPoint y: 308, endPoint x: 579, endPoint y: 303, distance: 51.9
click at [349, 274] on div "// Import required polyfills first import 'fast-text-encoding' ; import 'react-…" at bounding box center [606, 290] width 529 height 127
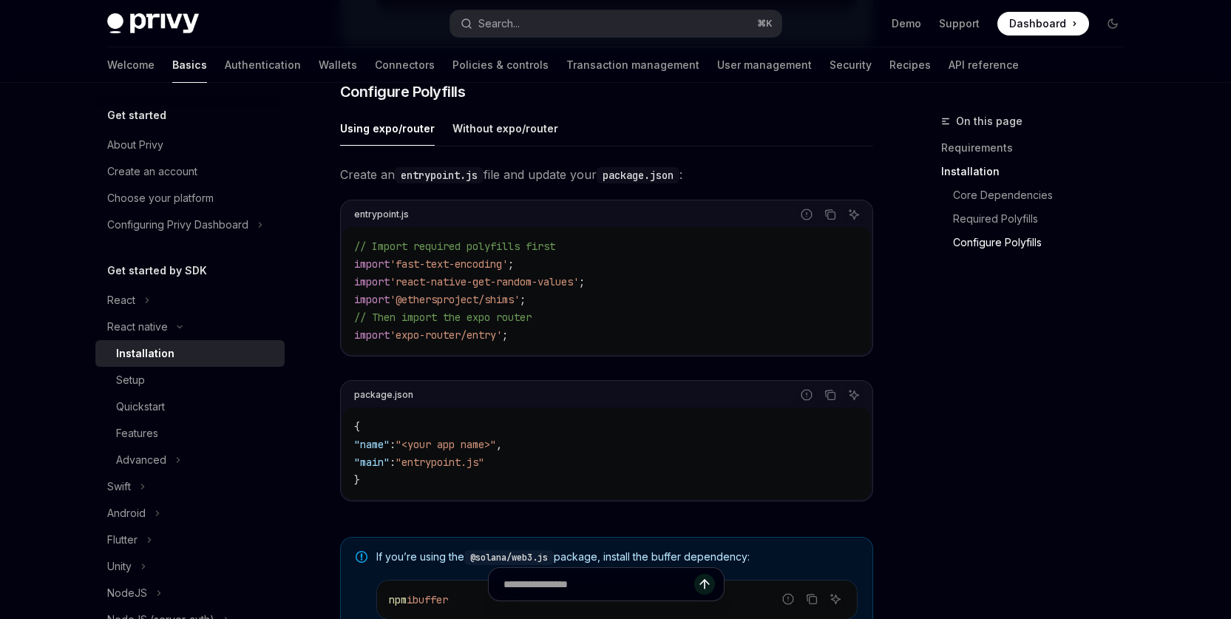
click at [628, 427] on code "{ "name" : "<your app name>" , "main" : "entrypoint.js" }" at bounding box center [606, 453] width 505 height 71
drag, startPoint x: 424, startPoint y: 466, endPoint x: 490, endPoint y: 469, distance: 66.6
click at [484, 469] on span ""entrypoint.js"" at bounding box center [439, 461] width 89 height 13
copy span "entrypoint.js"
click at [1065, 421] on div "On this page Requirements Installation Core Dependencies Required Polyfills Con…" at bounding box center [1023, 365] width 225 height 506
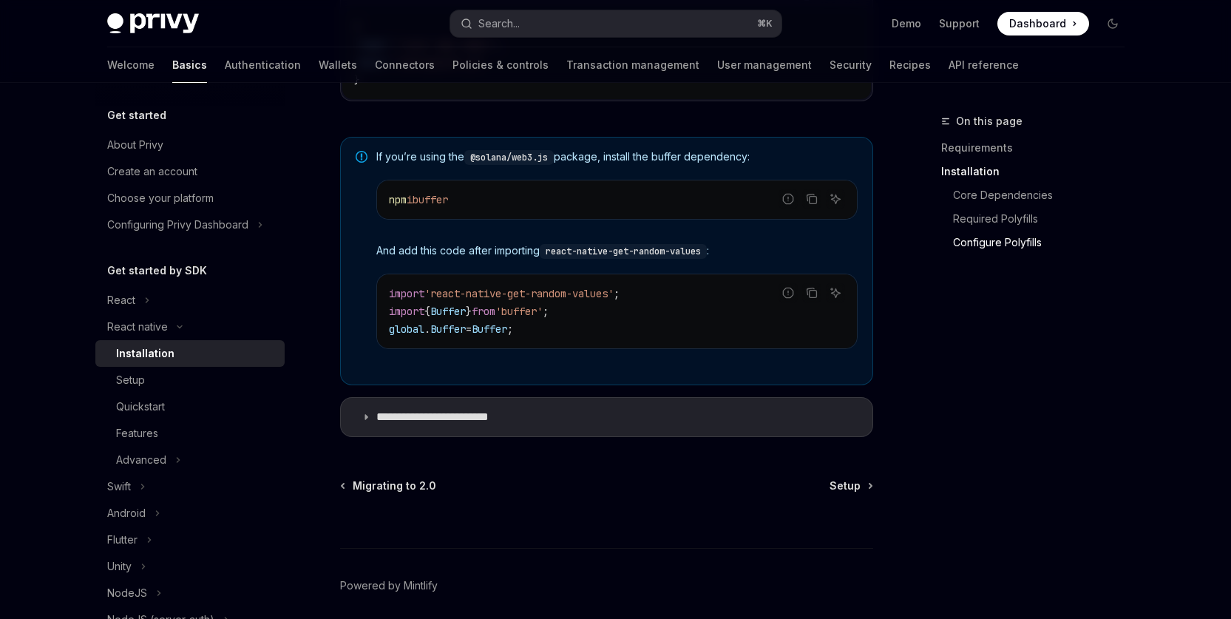
scroll to position [1142, 0]
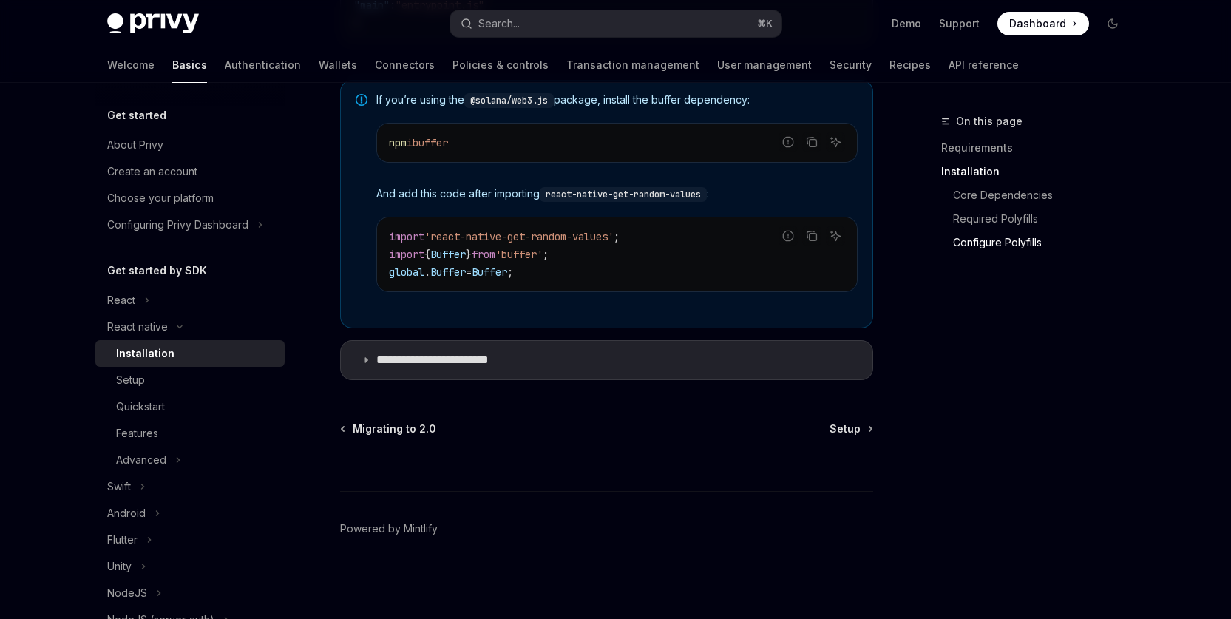
click at [1102, 390] on div "On this page Requirements Installation Core Dependencies Required Polyfills Con…" at bounding box center [1023, 365] width 225 height 506
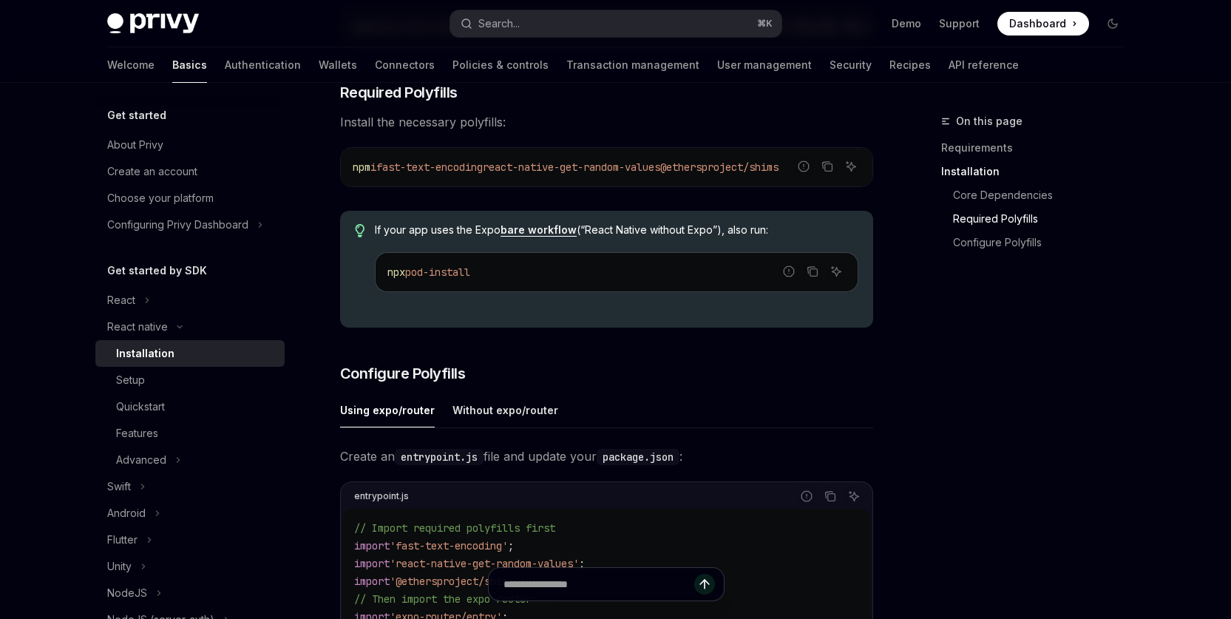
scroll to position [256, 0]
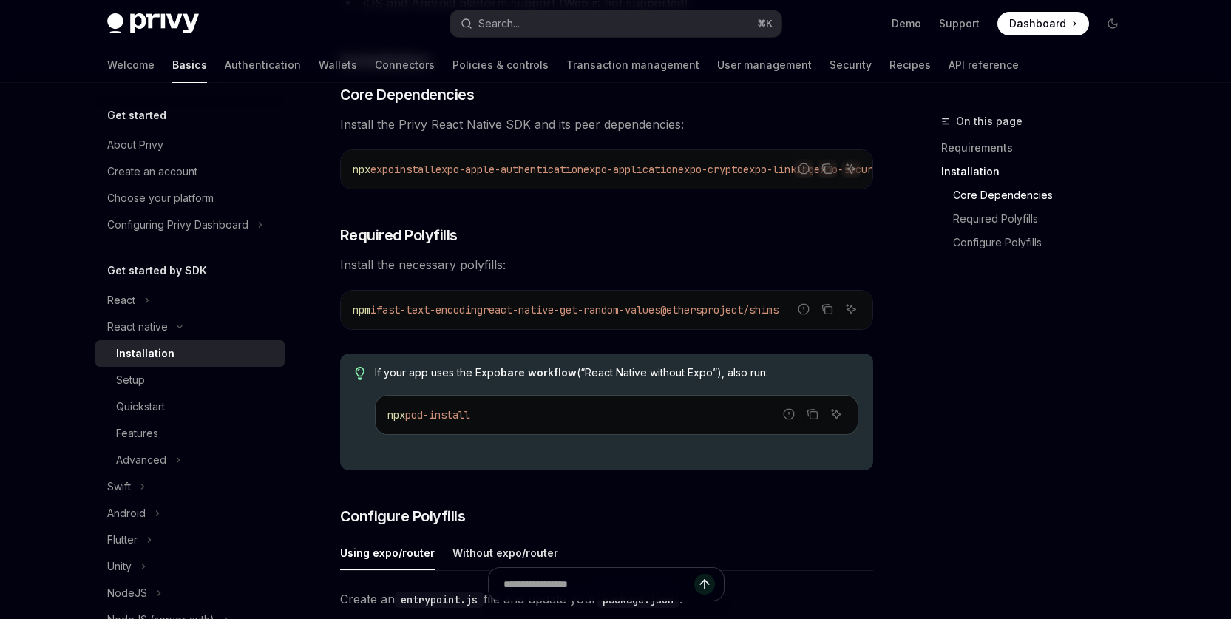
drag, startPoint x: 694, startPoint y: 314, endPoint x: 508, endPoint y: 316, distance: 186.3
click at [508, 316] on span "npm i fast-text-encoding react-native-get-random-values @ethersproject/shims" at bounding box center [566, 309] width 426 height 13
copy span "react-native-get-random-values"
click at [1047, 438] on div "On this page Requirements Installation Core Dependencies Required Polyfills Con…" at bounding box center [1023, 365] width 225 height 506
drag, startPoint x: 588, startPoint y: 193, endPoint x: 738, endPoint y: 193, distance: 150.1
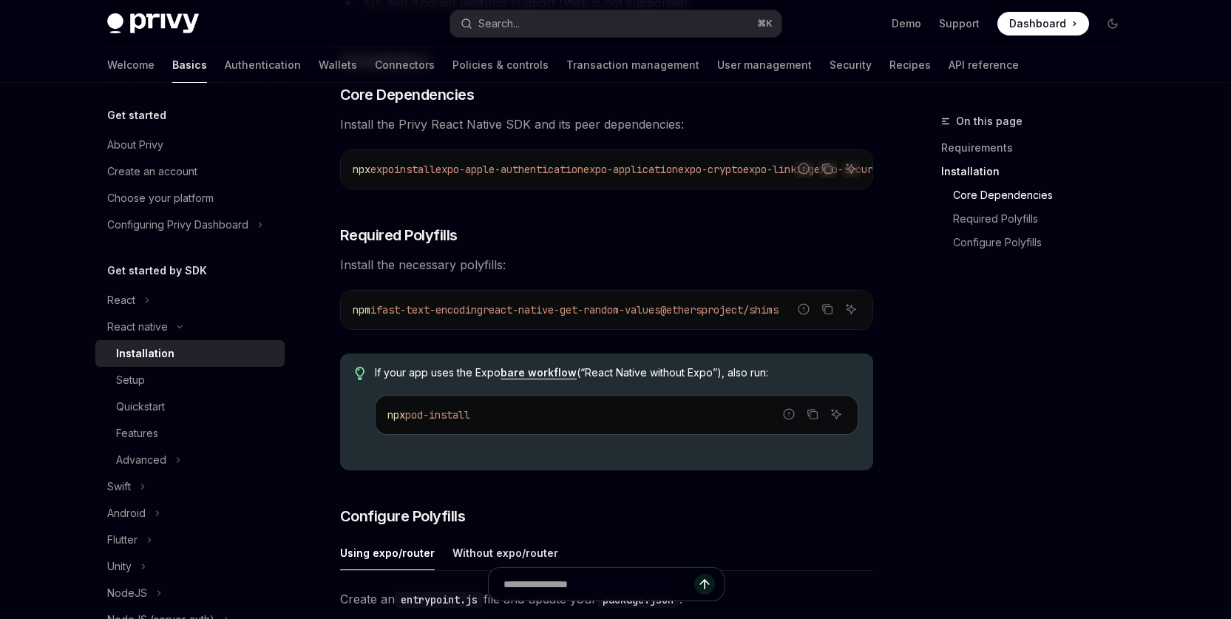
click at [792, 187] on div "Report incorrect code Copy Ask AI npx expo install expo-apple-authentication ex…" at bounding box center [606, 169] width 533 height 40
click at [645, 235] on h3 "​ Required Polyfills" at bounding box center [606, 235] width 533 height 21
click at [989, 396] on div "On this page Requirements Installation Core Dependencies Required Polyfills Con…" at bounding box center [1023, 365] width 225 height 506
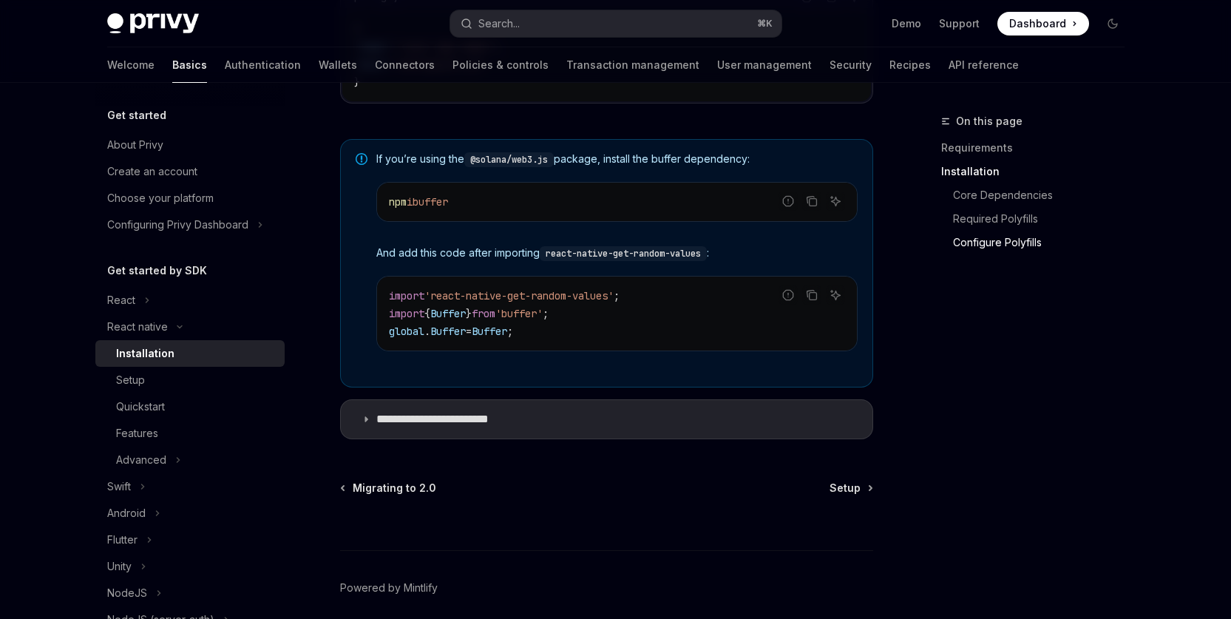
scroll to position [1142, 0]
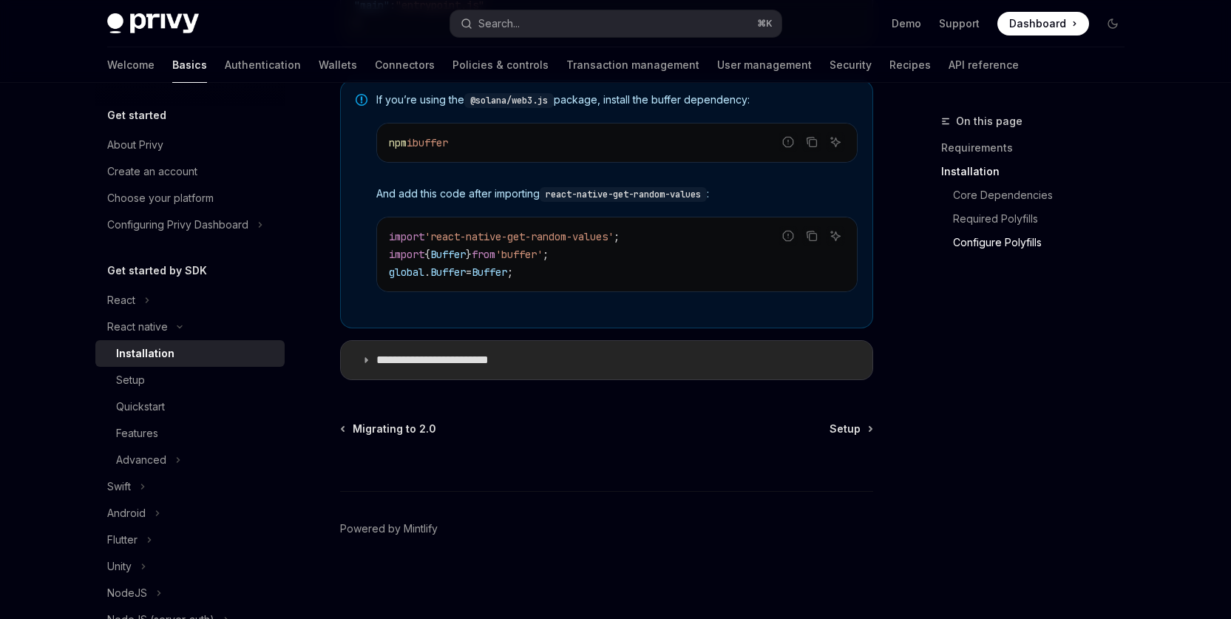
click at [605, 367] on summary "**********" at bounding box center [606, 360] width 531 height 38
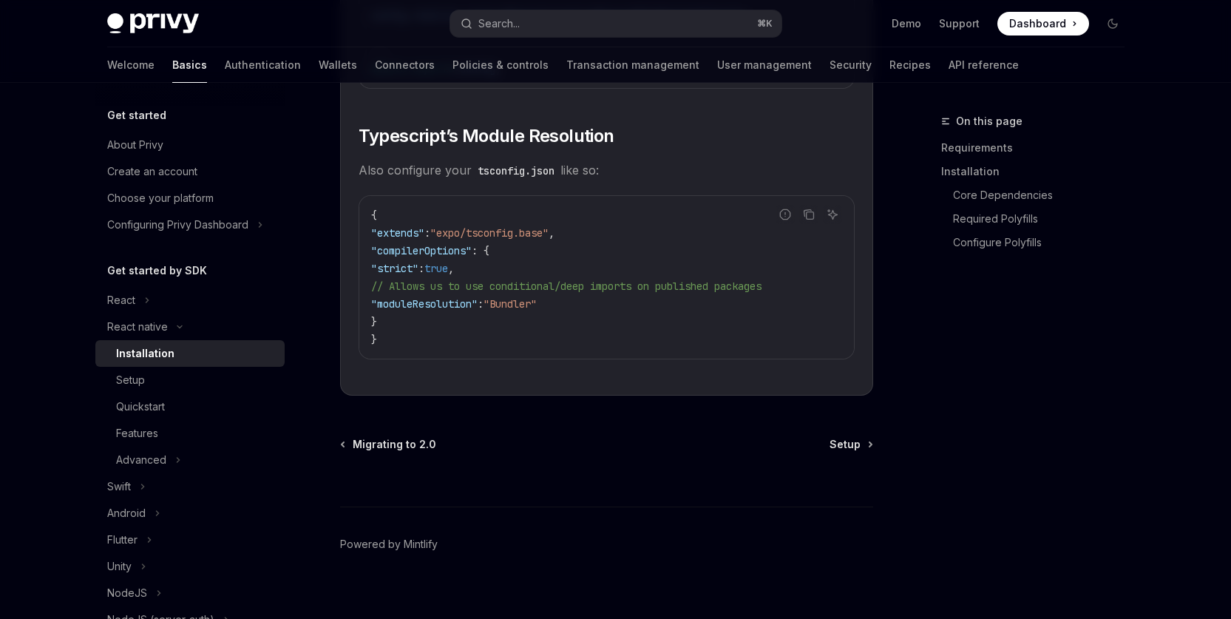
scroll to position [2694, 0]
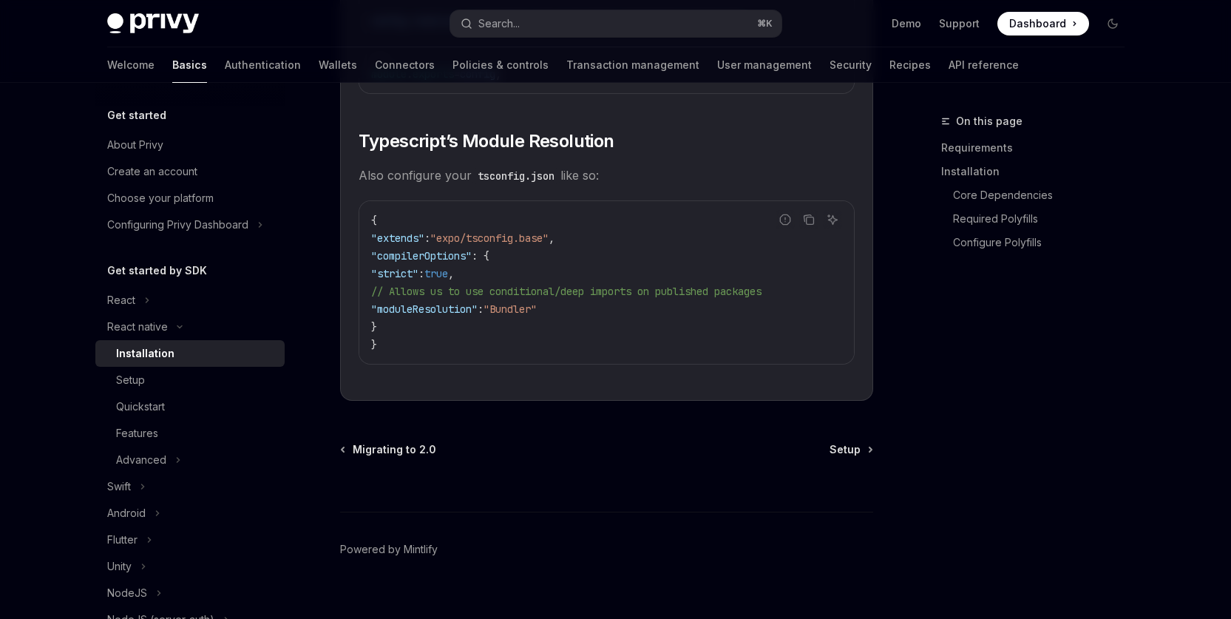
drag, startPoint x: 846, startPoint y: 461, endPoint x: 972, endPoint y: 469, distance: 126.7
click at [846, 457] on span "Setup" at bounding box center [844, 449] width 31 height 15
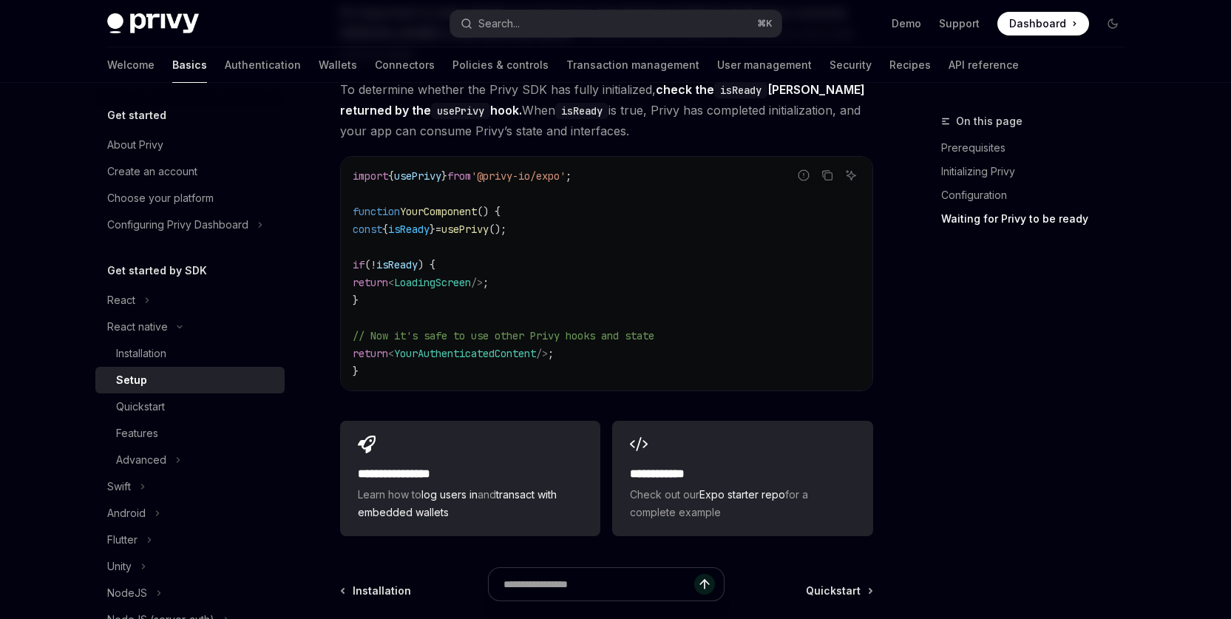
scroll to position [1404, 0]
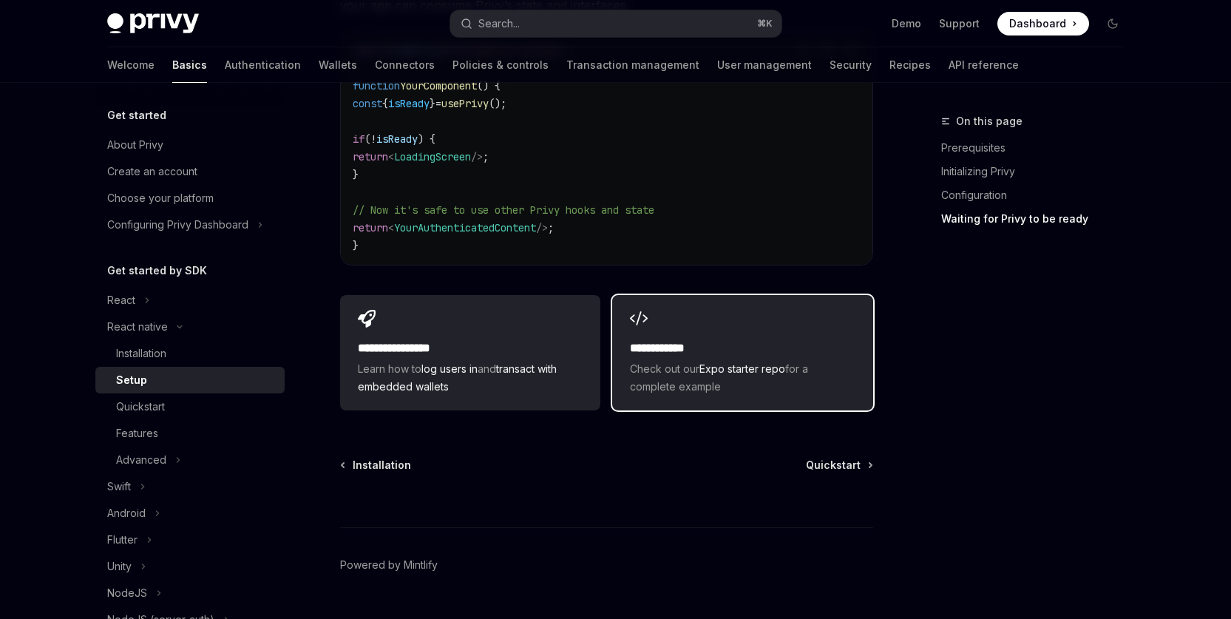
click at [724, 362] on link "Expo starter repo" at bounding box center [742, 368] width 86 height 13
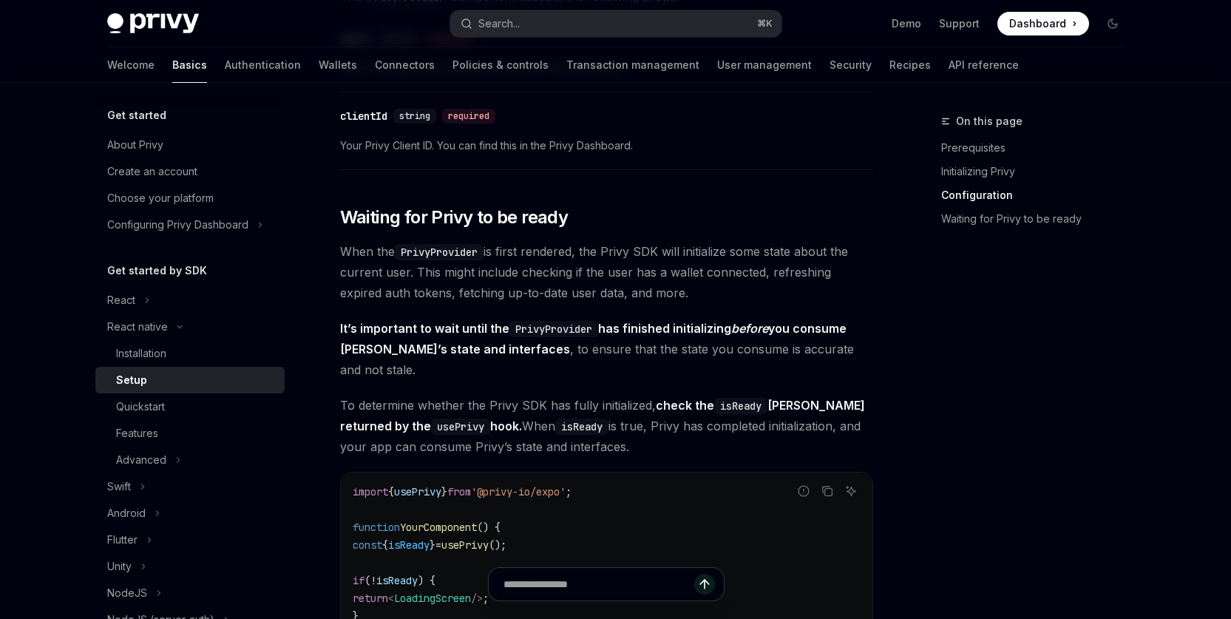
scroll to position [954, 0]
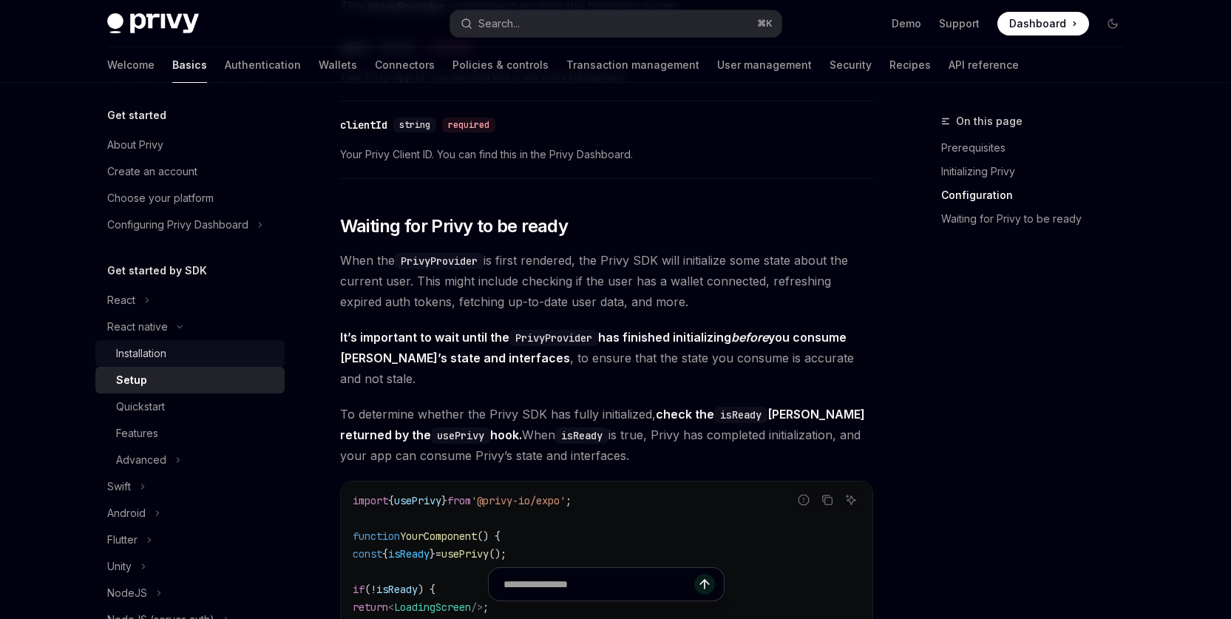
click at [149, 357] on div "Installation" at bounding box center [141, 353] width 50 height 18
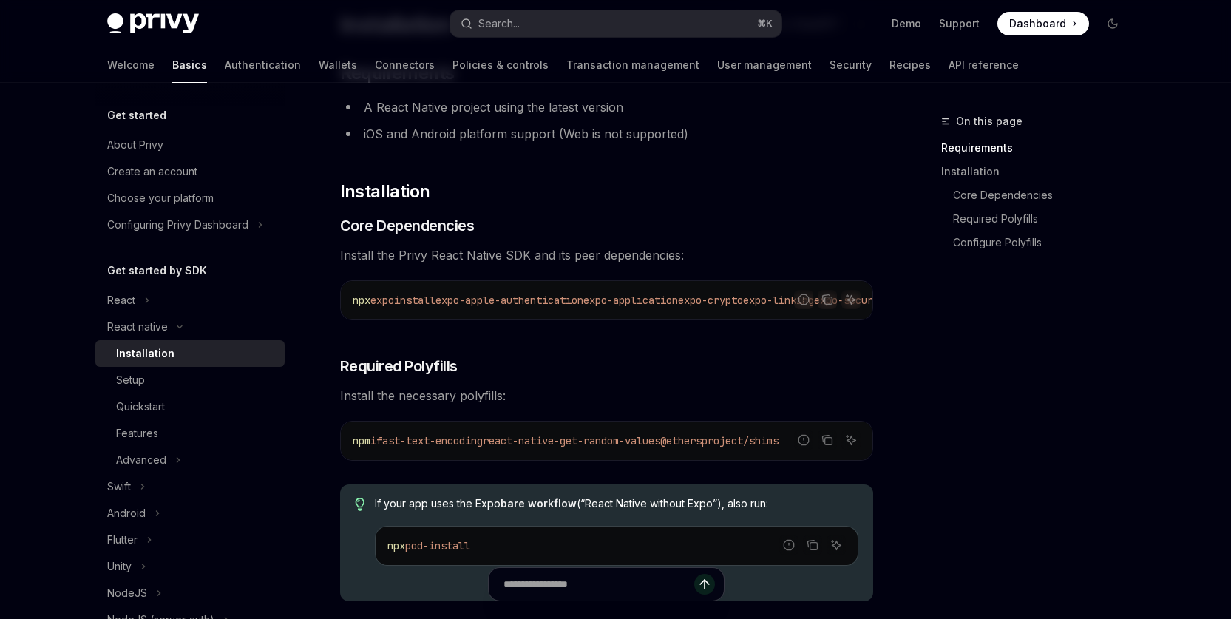
scroll to position [129, 0]
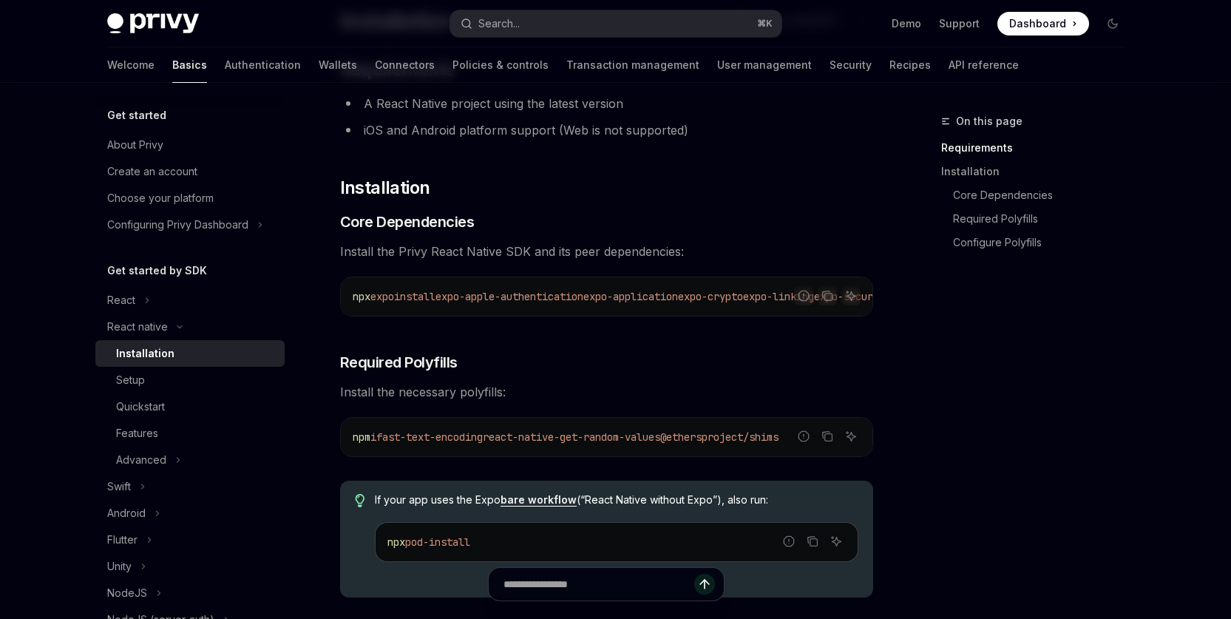
drag, startPoint x: 580, startPoint y: 316, endPoint x: 766, endPoint y: 327, distance: 186.6
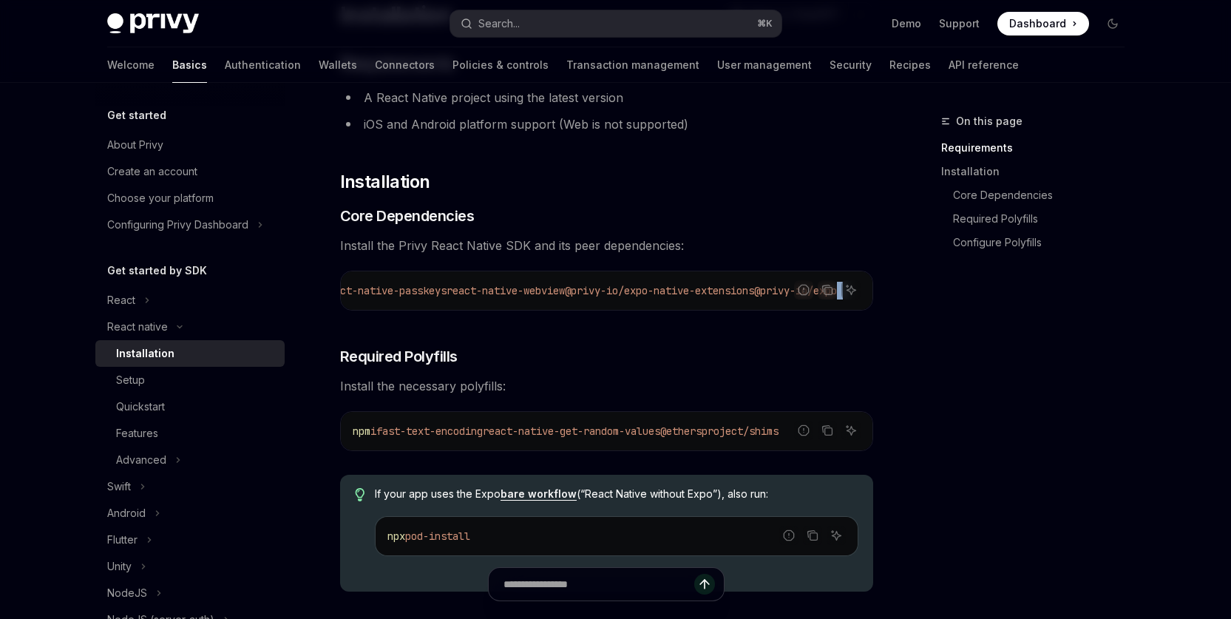
scroll to position [160, 0]
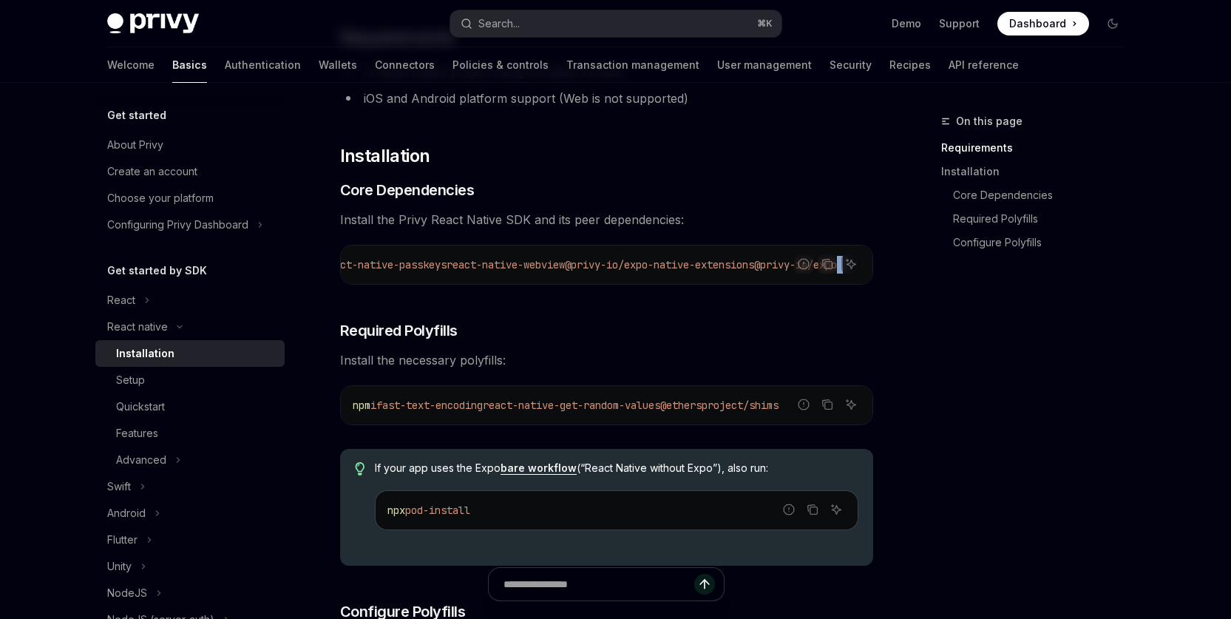
click at [716, 412] on span "@ethersproject/shims" at bounding box center [719, 404] width 118 height 13
drag, startPoint x: 996, startPoint y: 338, endPoint x: 802, endPoint y: 141, distance: 276.5
click at [997, 338] on div "On this page Requirements Installation Core Dependencies Required Polyfills Con…" at bounding box center [1023, 365] width 225 height 506
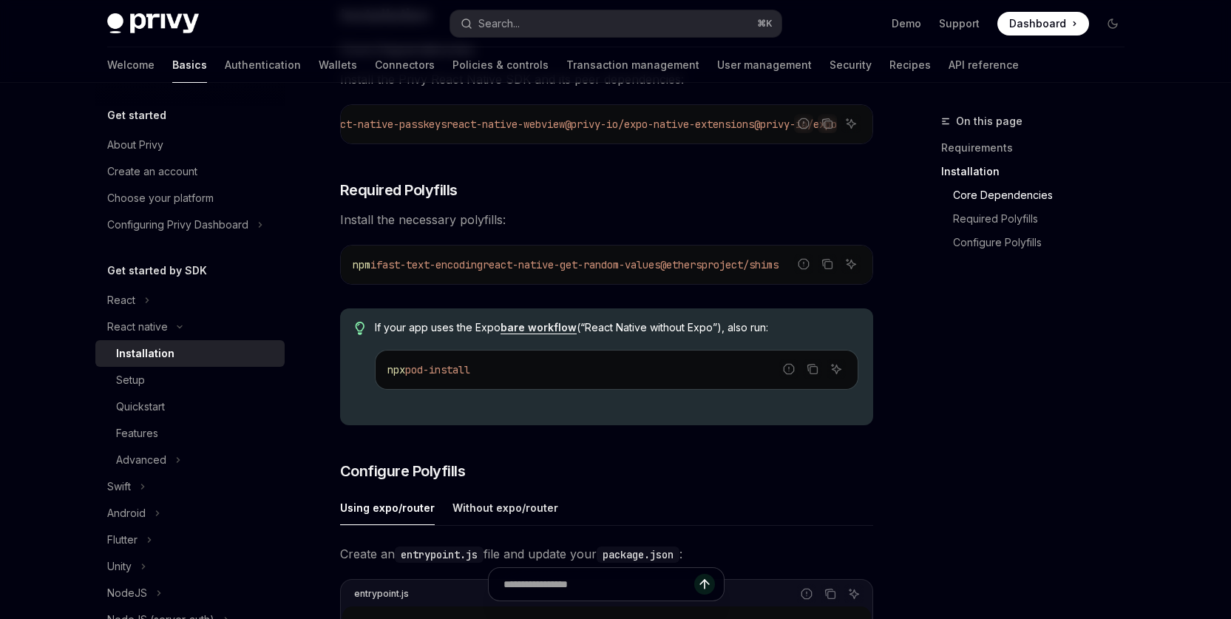
click at [141, 355] on div "Installation" at bounding box center [145, 353] width 58 height 18
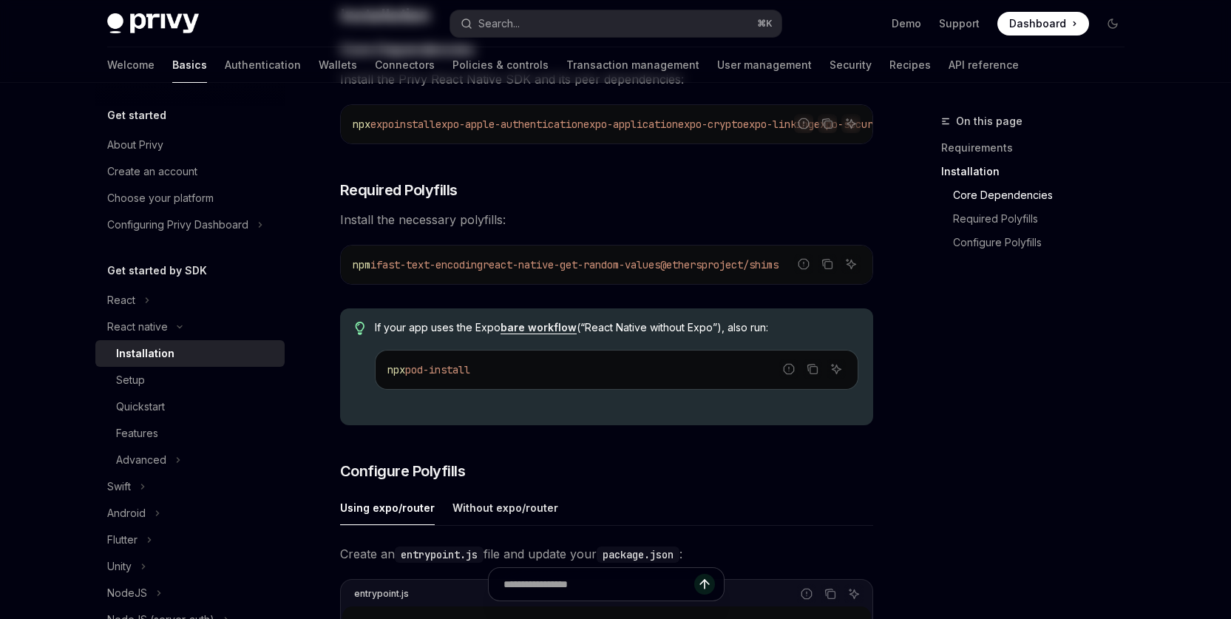
scroll to position [0, 0]
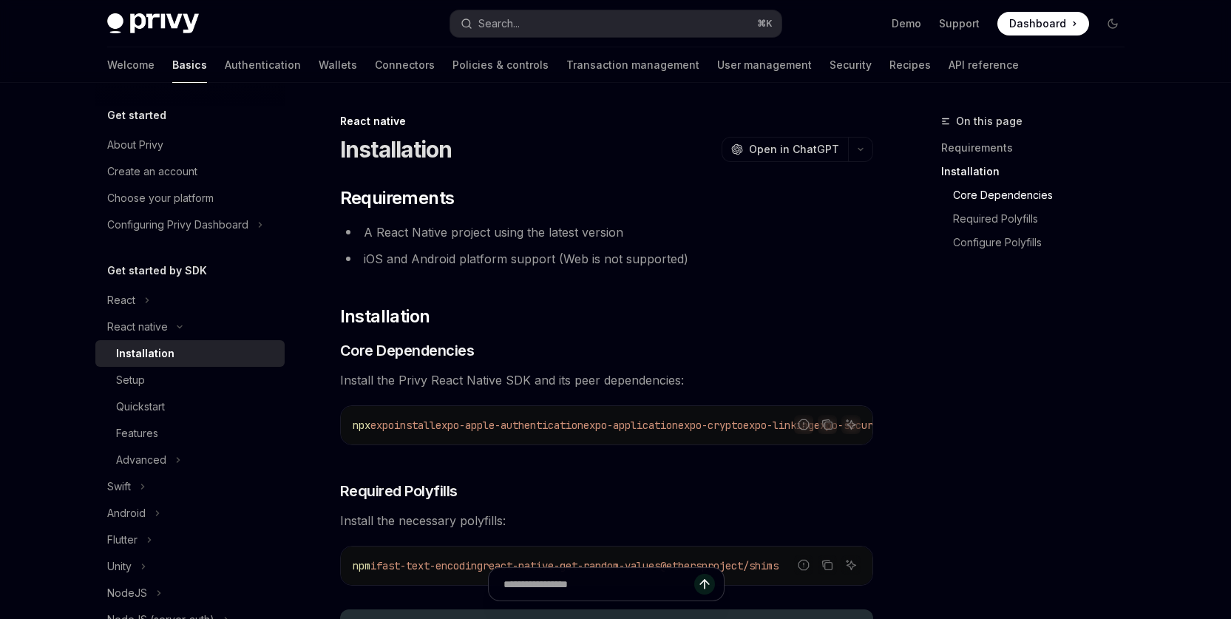
type textarea "*"
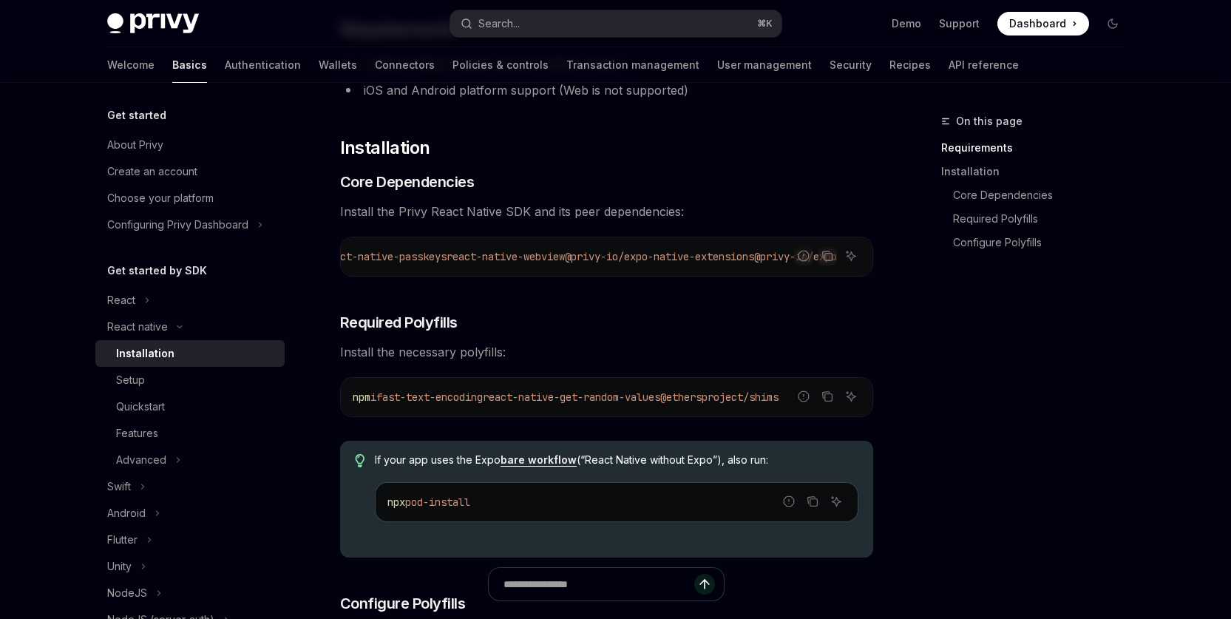
scroll to position [172, 0]
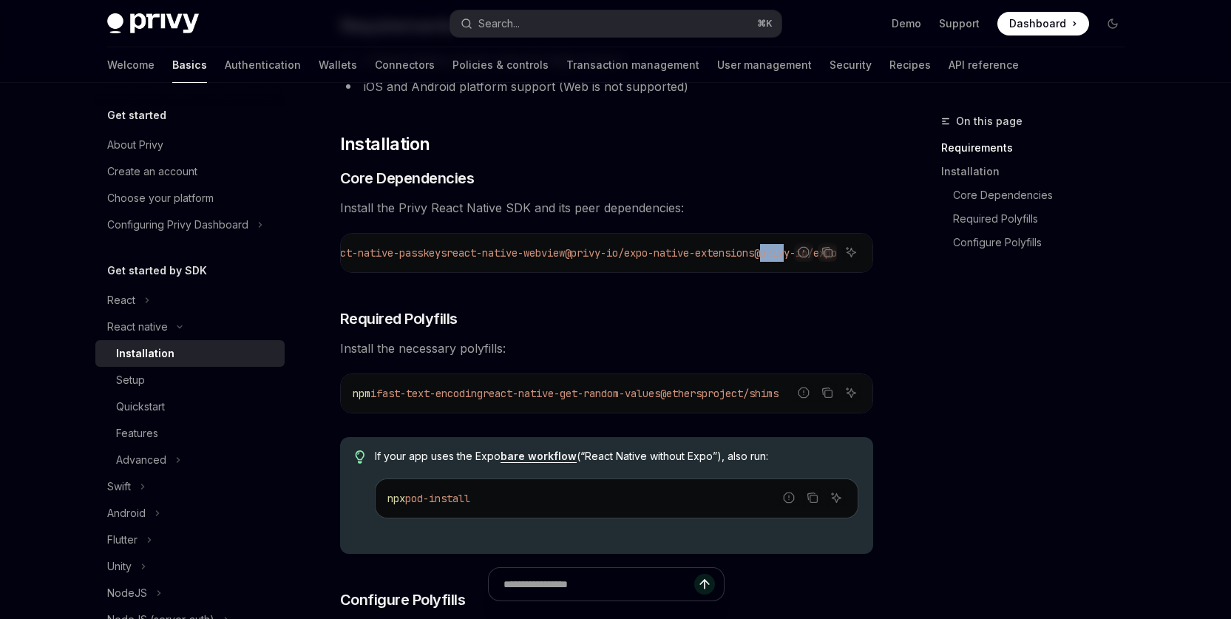
drag, startPoint x: 748, startPoint y: 252, endPoint x: 775, endPoint y: 253, distance: 27.4
click at [775, 253] on span "@privy-io/expo" at bounding box center [795, 252] width 83 height 13
click at [1010, 350] on div "On this page Requirements Installation Core Dependencies Required Polyfills Con…" at bounding box center [1023, 365] width 225 height 506
click at [829, 253] on icon "Copy the contents from the code block" at bounding box center [827, 252] width 12 height 12
click at [717, 271] on div "npx expo install expo-apple-authentication expo-application expo-crypto expo-li…" at bounding box center [606, 253] width 531 height 38
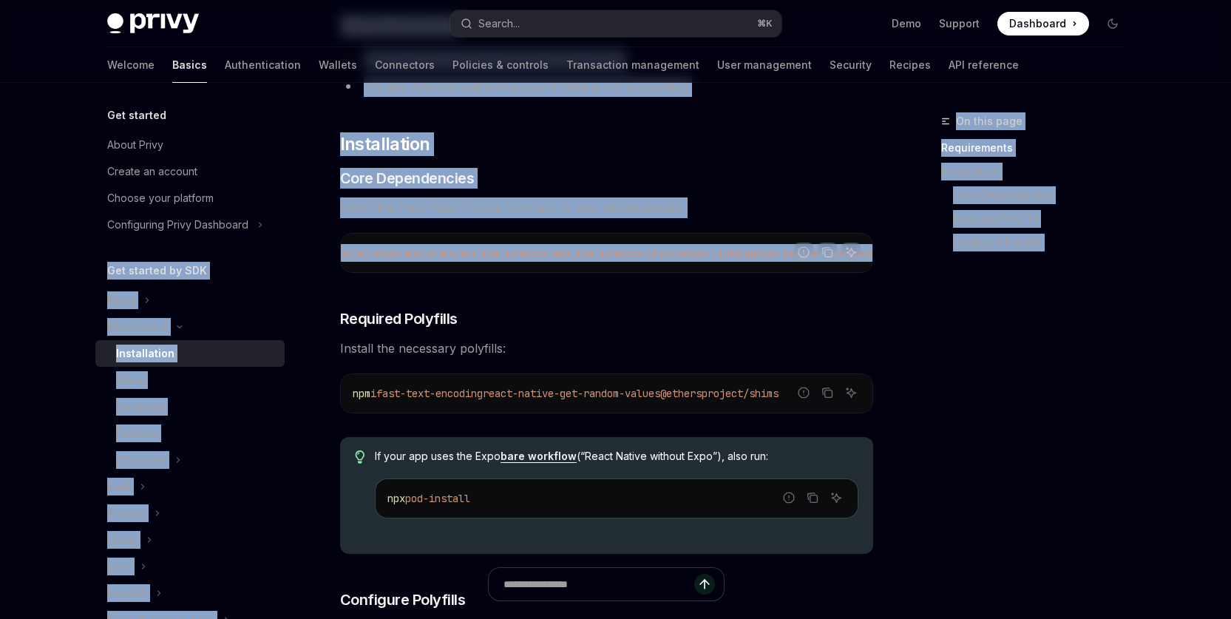
scroll to position [0, 0]
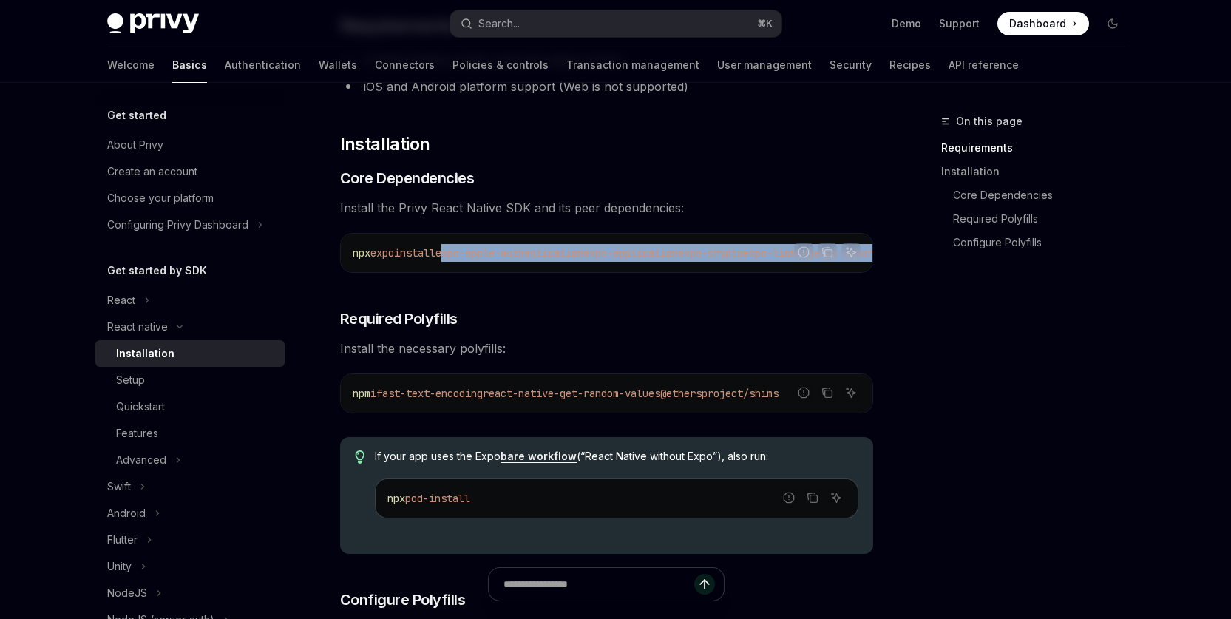
drag, startPoint x: 398, startPoint y: 254, endPoint x: 458, endPoint y: 255, distance: 59.9
click at [458, 255] on span "npx expo install expo-apple-authentication expo-application expo-crypto expo-li…" at bounding box center [938, 252] width 1171 height 13
